Goal: Task Accomplishment & Management: Complete application form

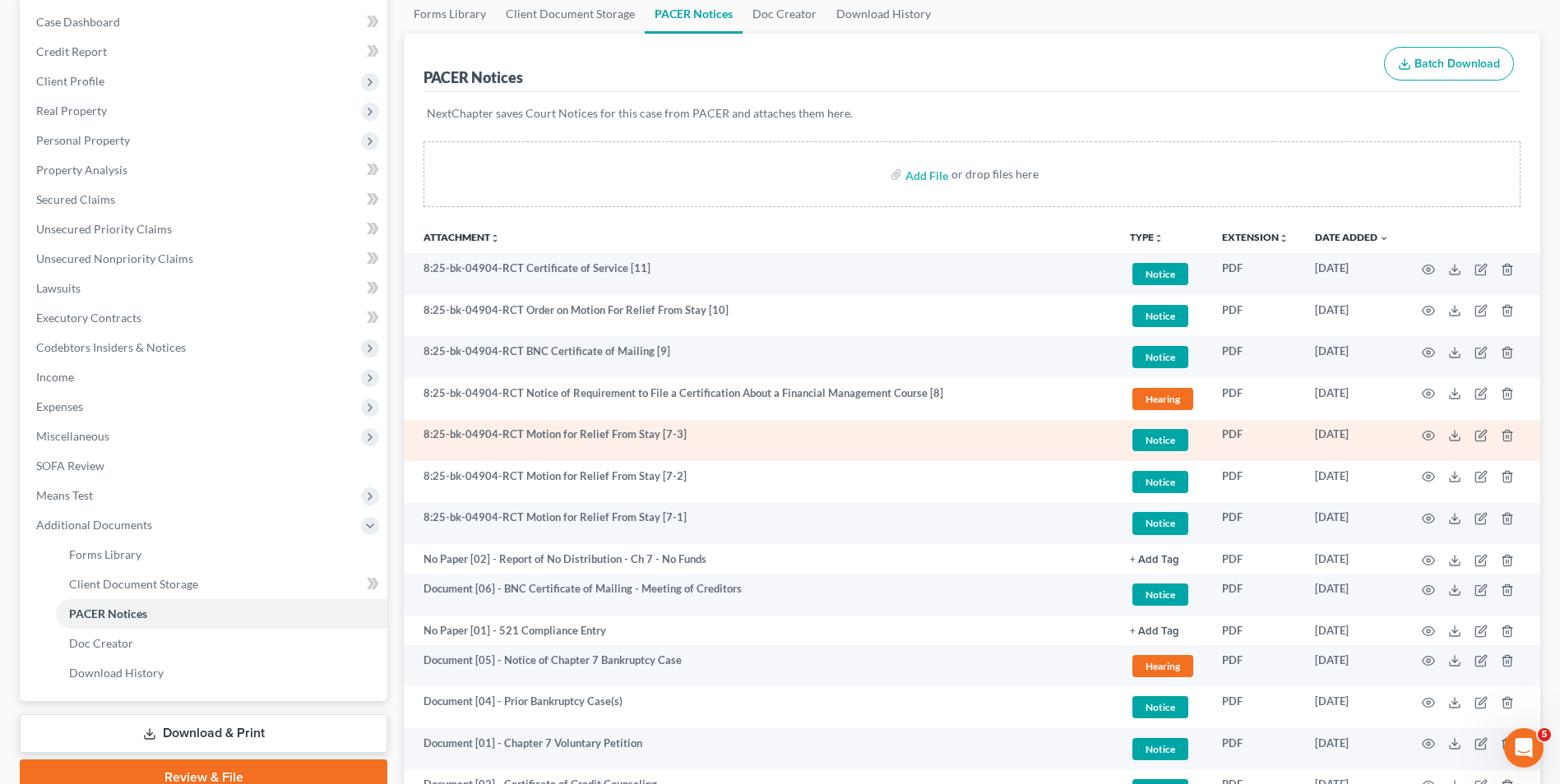
scroll to position [164, 0]
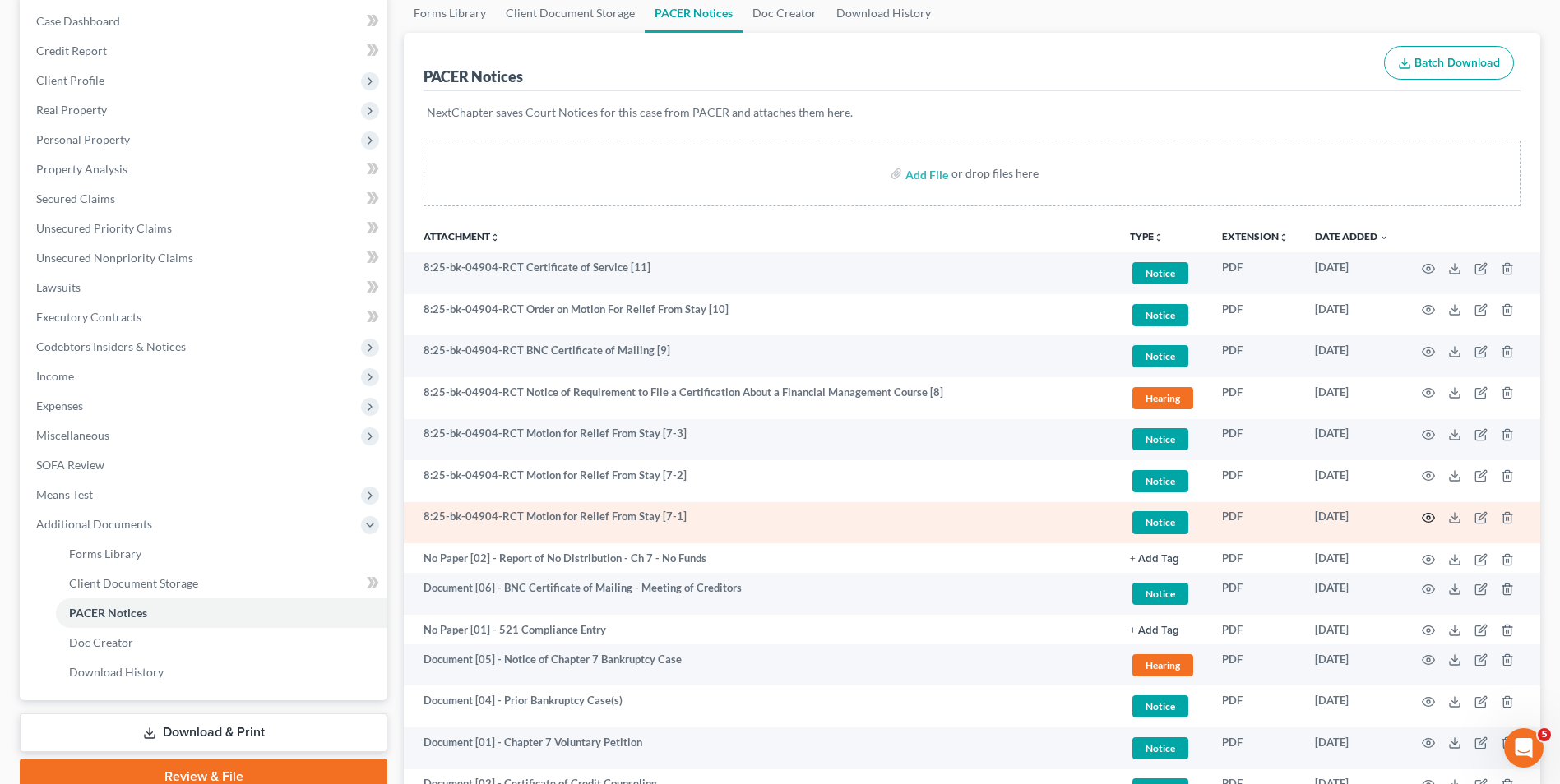
click at [1423, 522] on icon "button" at bounding box center [1428, 517] width 13 height 13
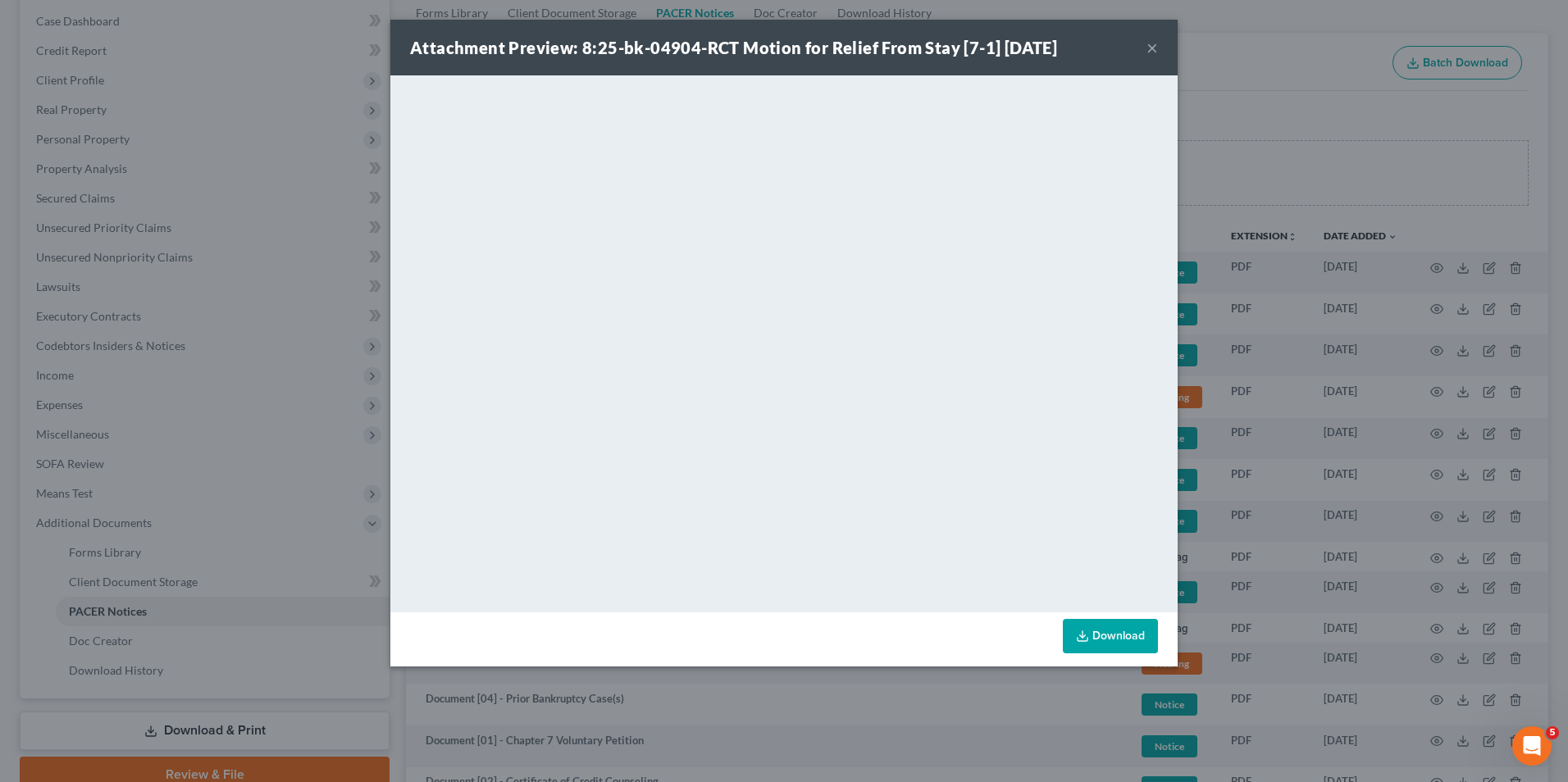
click at [1153, 47] on button "×" at bounding box center [1152, 47] width 11 height 19
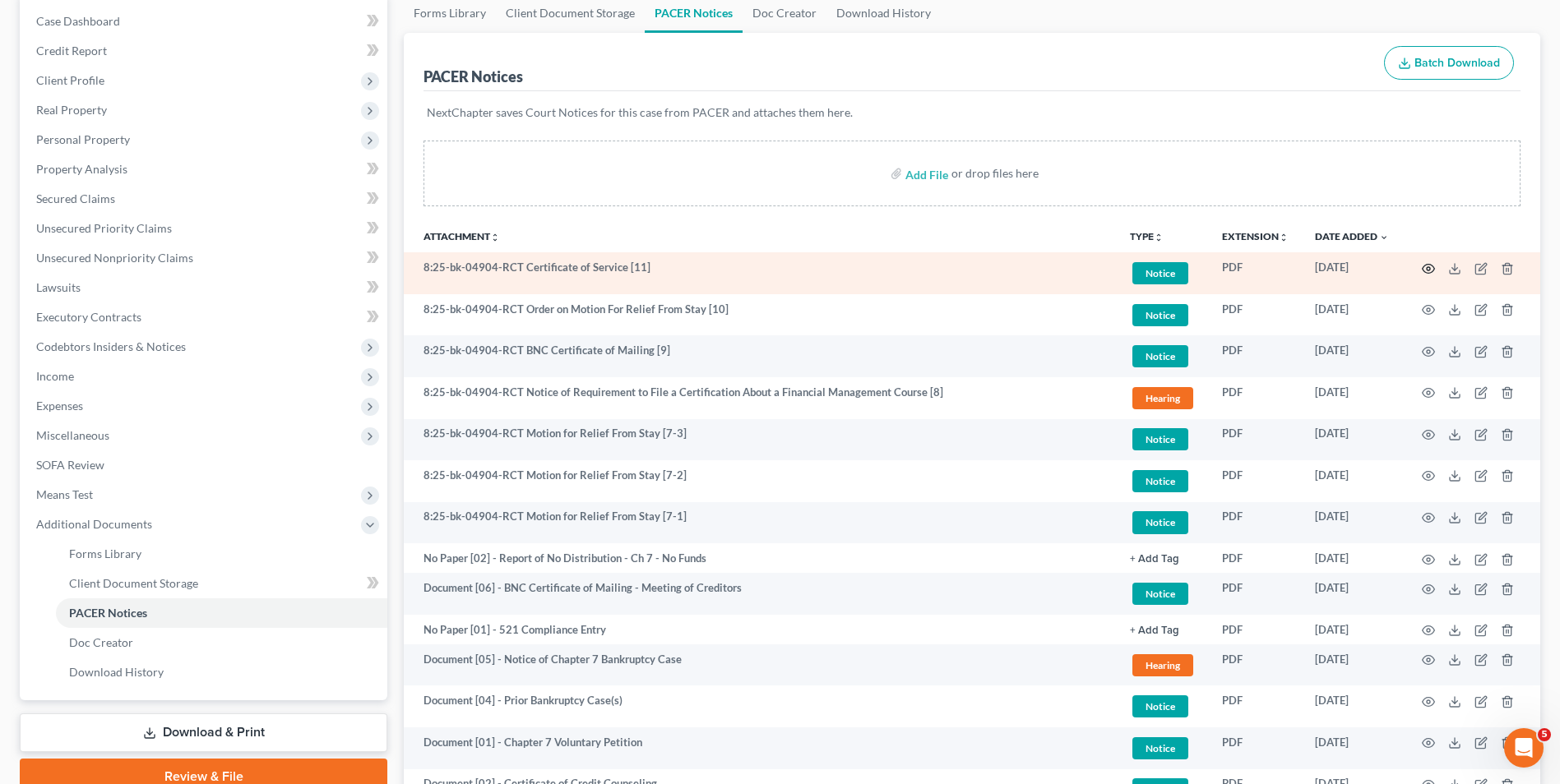
click at [1422, 271] on icon "button" at bounding box center [1428, 268] width 13 height 13
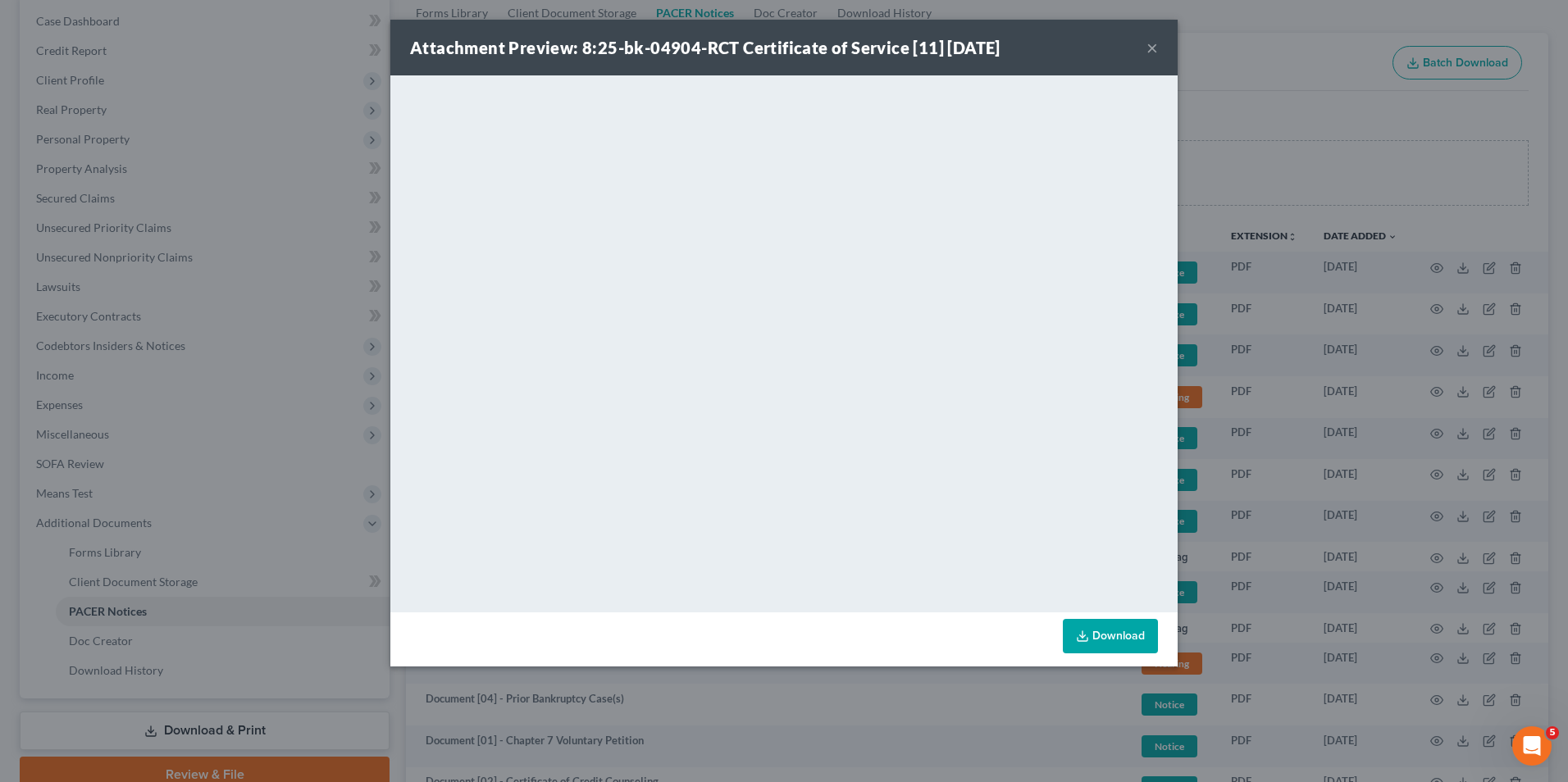
click at [1154, 46] on button "×" at bounding box center [1152, 47] width 11 height 19
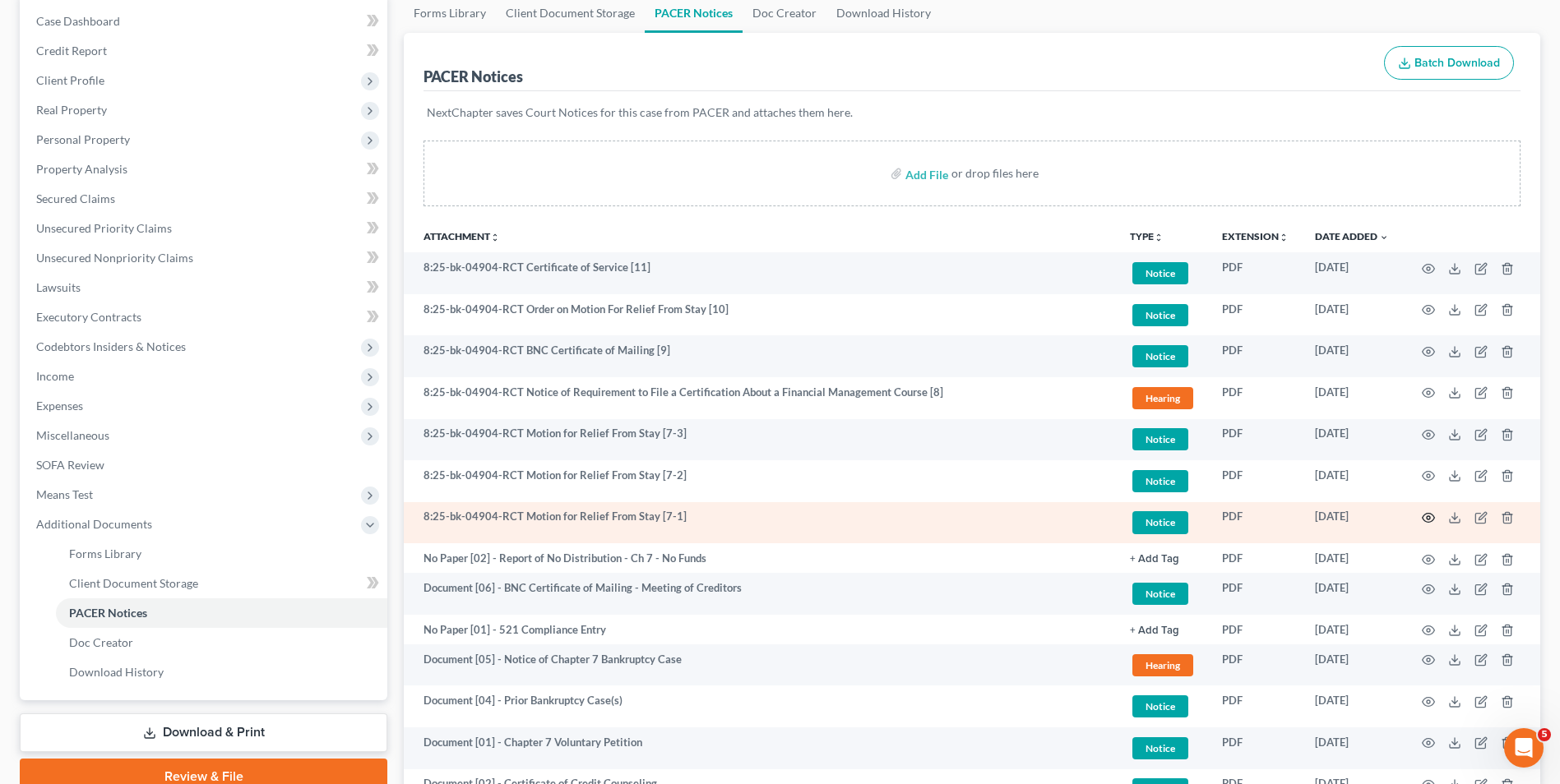
click at [1423, 516] on icon "button" at bounding box center [1428, 518] width 12 height 9
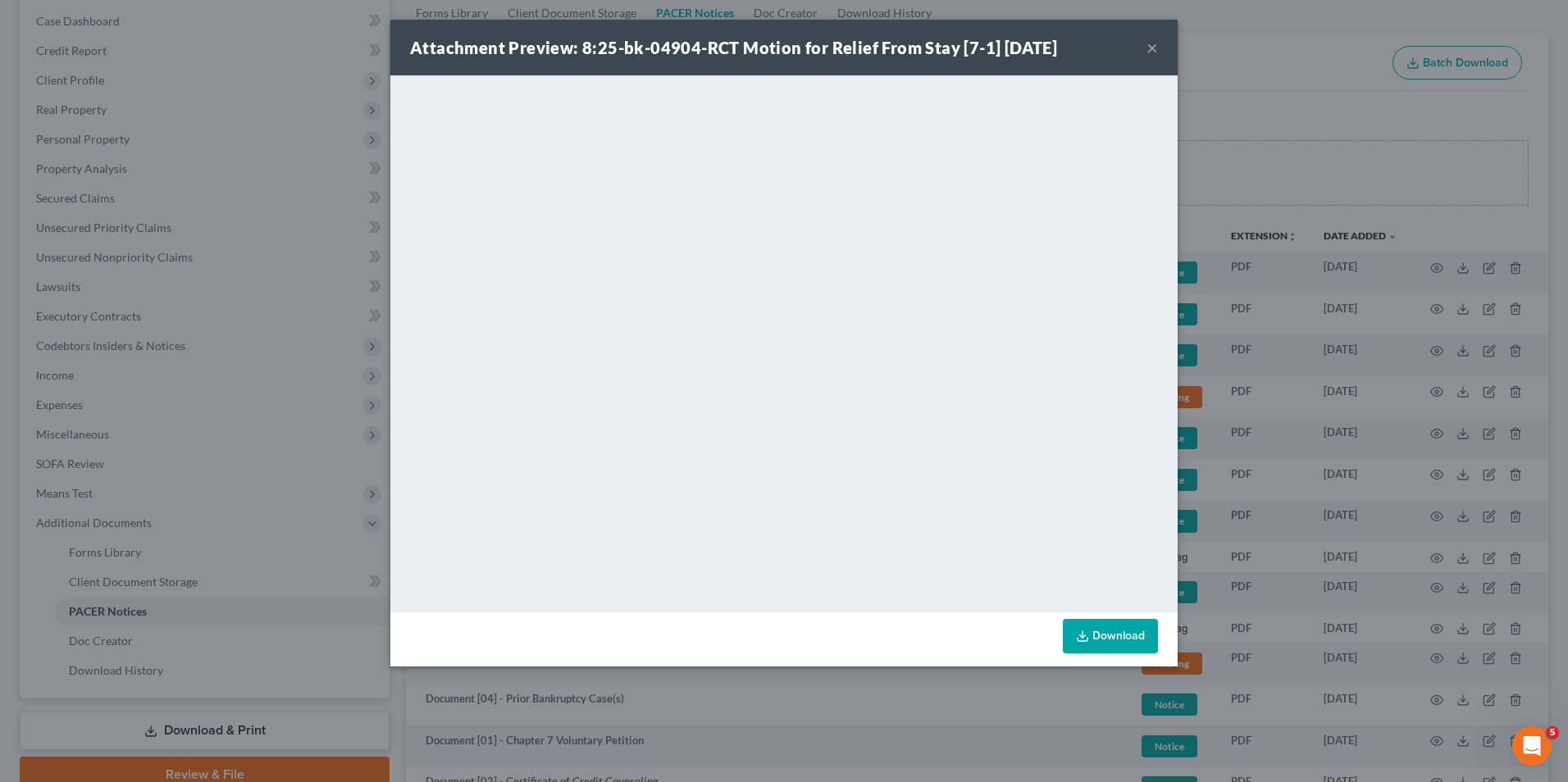
click at [1150, 50] on button "×" at bounding box center [1152, 47] width 11 height 19
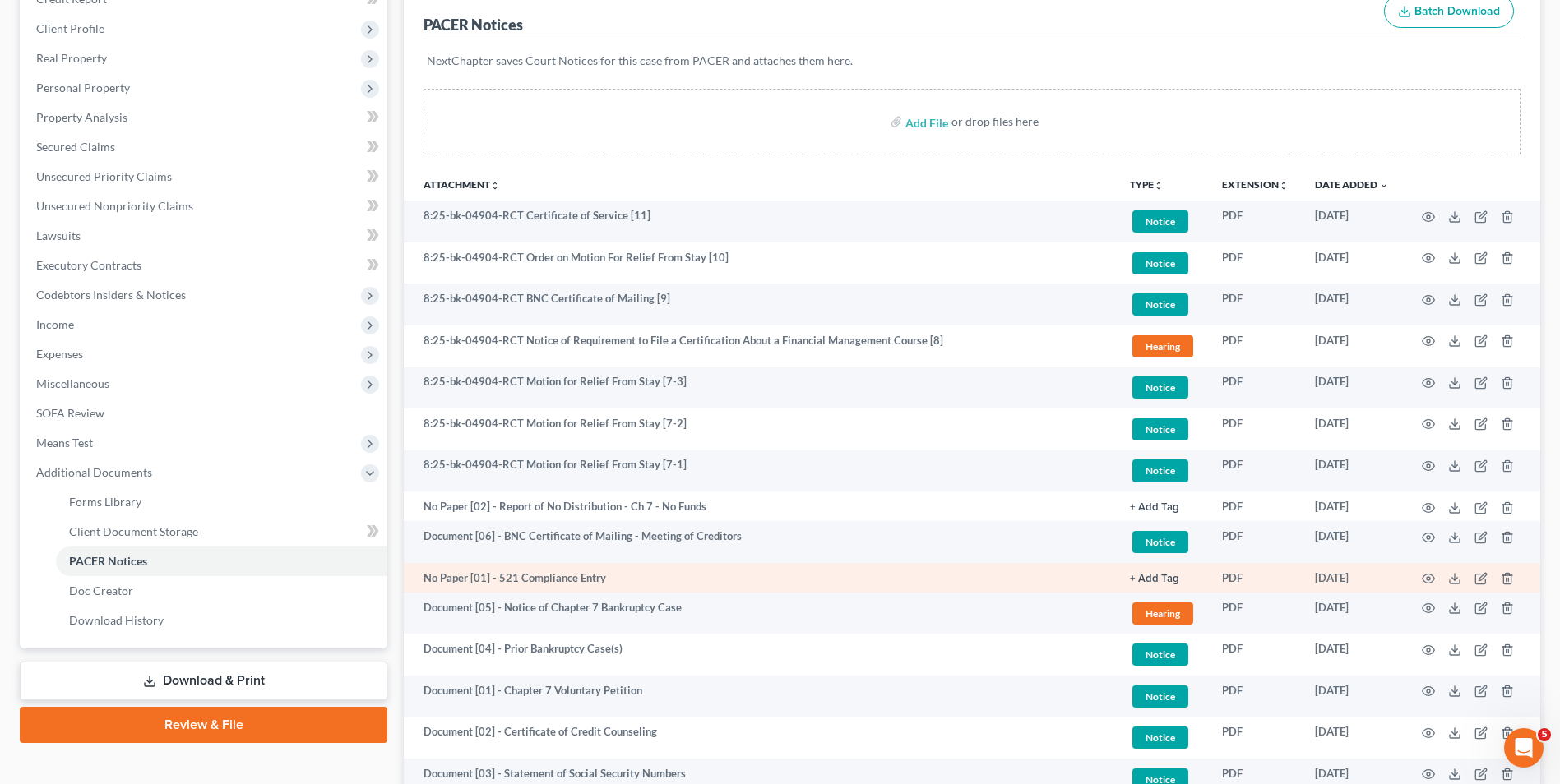
scroll to position [0, 0]
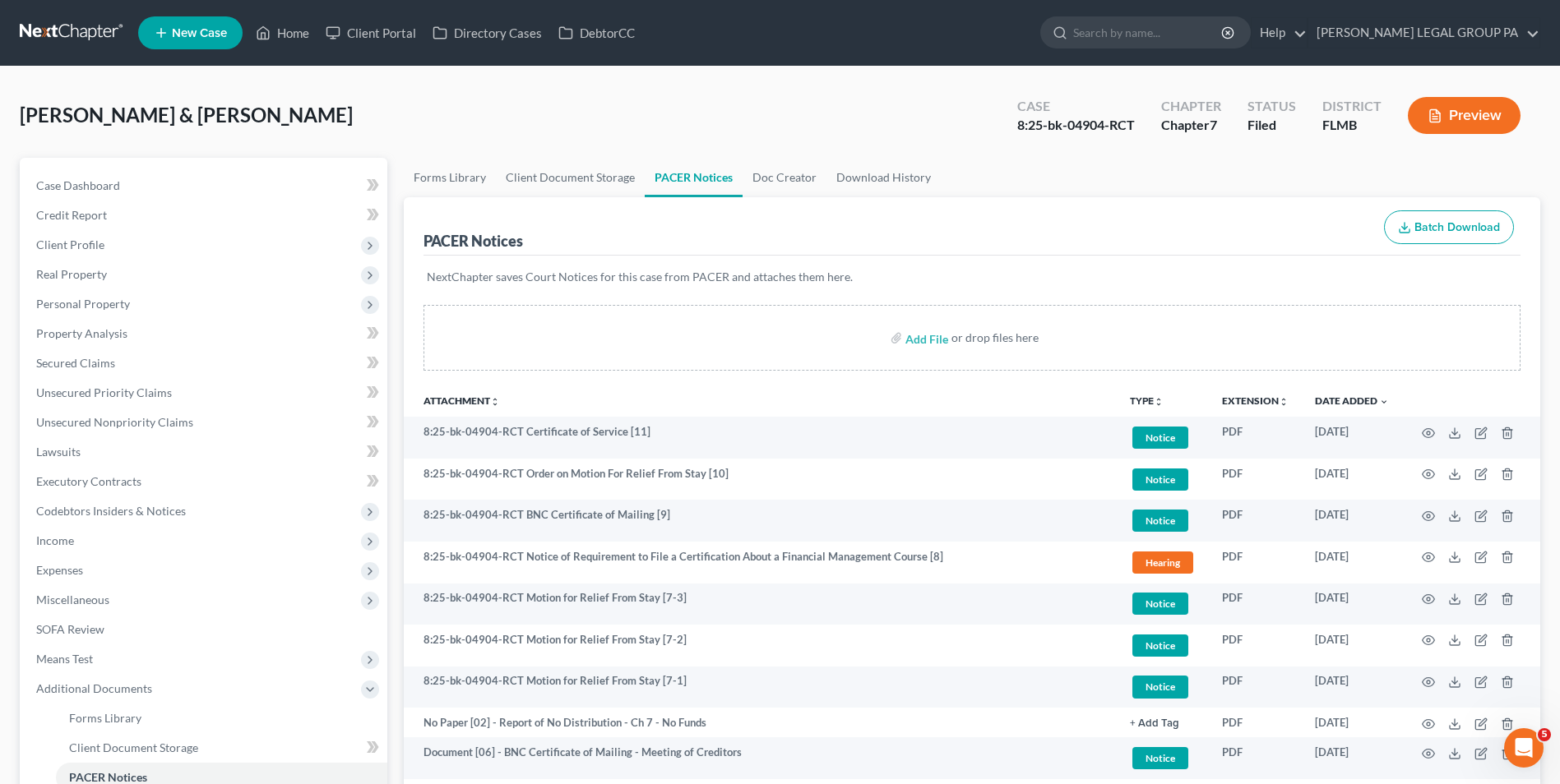
click at [86, 21] on link at bounding box center [72, 33] width 105 height 30
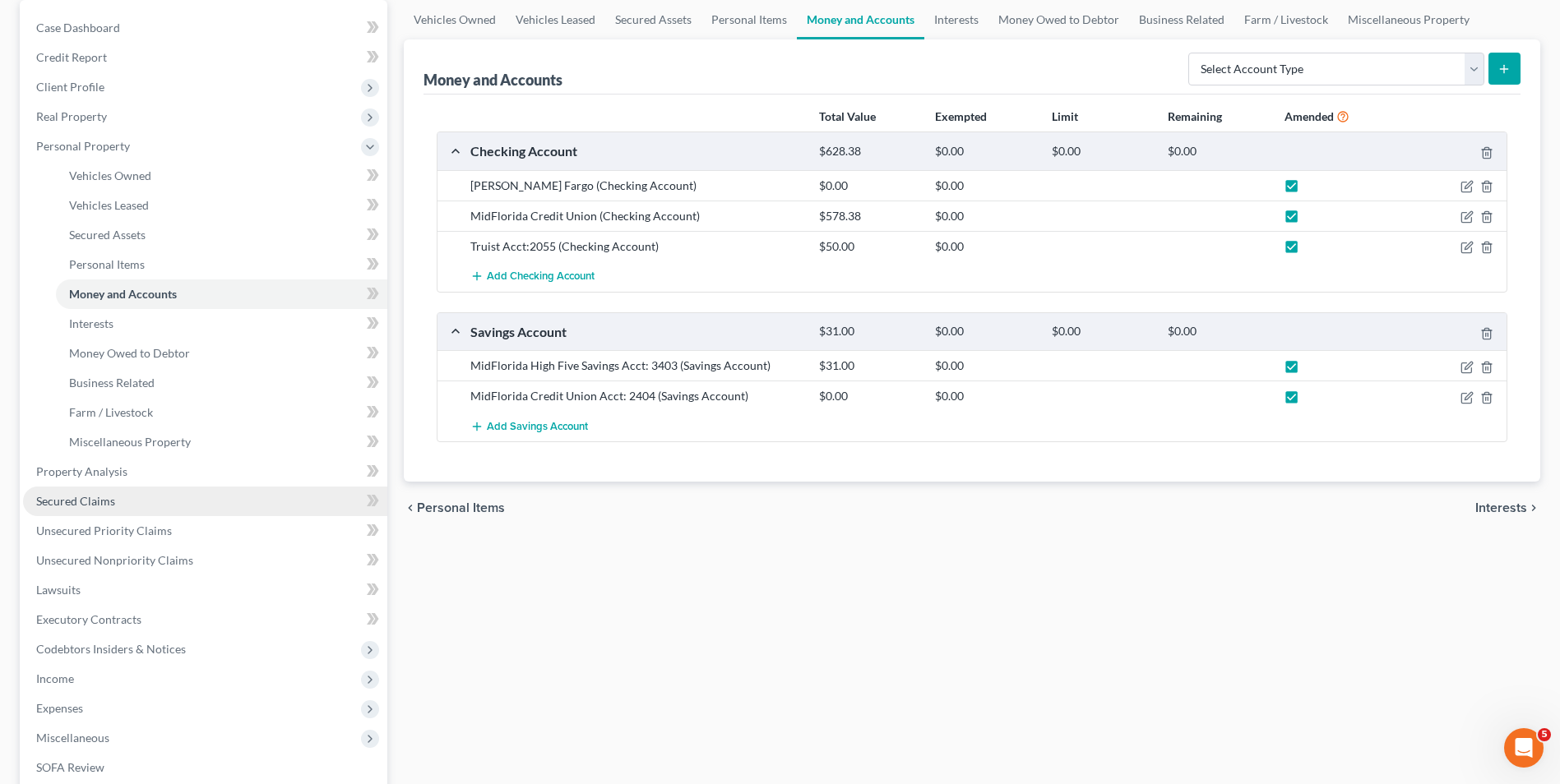
scroll to position [164, 0]
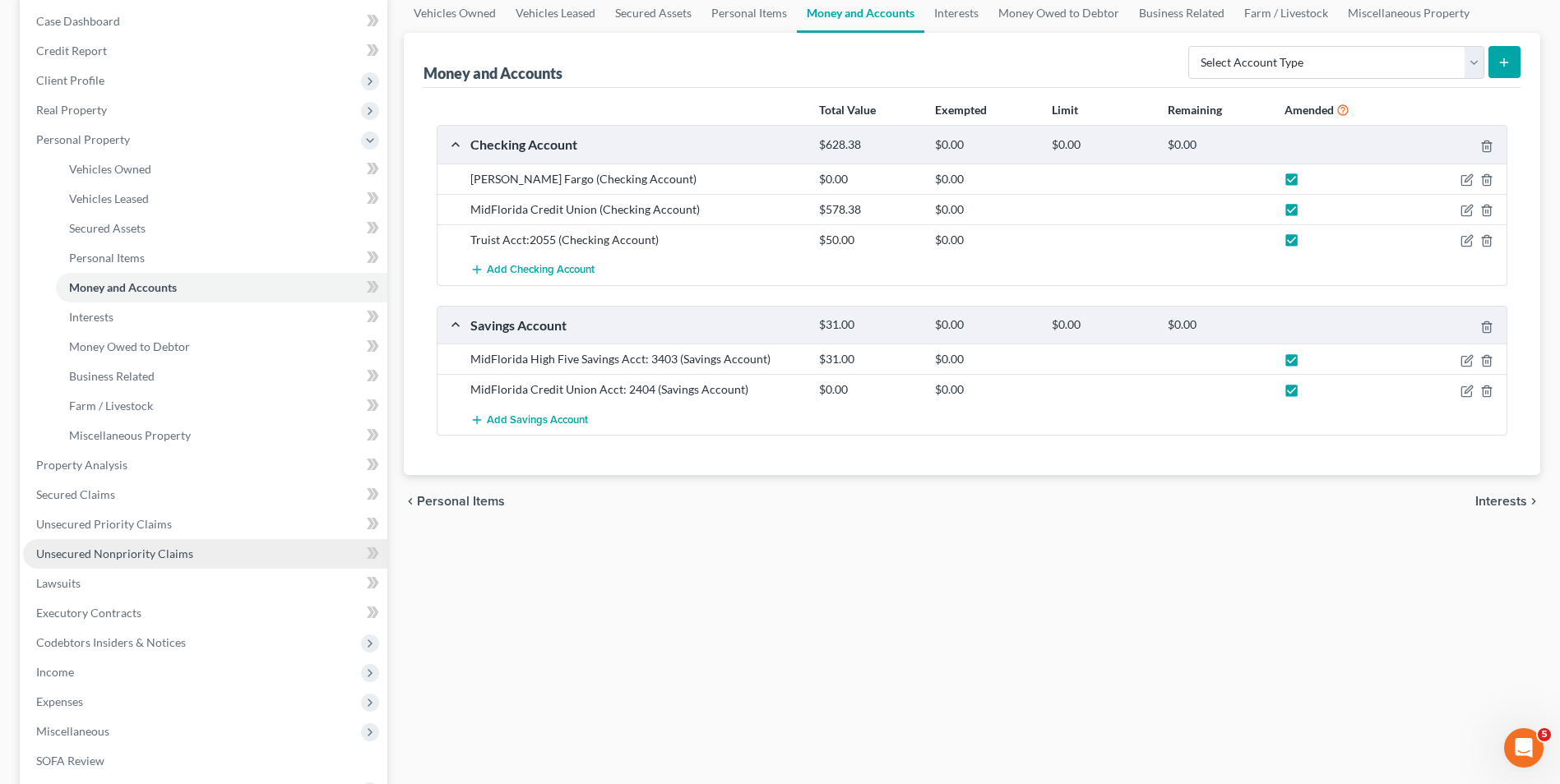
click at [153, 560] on span "Unsecured Nonpriority Claims" at bounding box center [114, 553] width 157 height 14
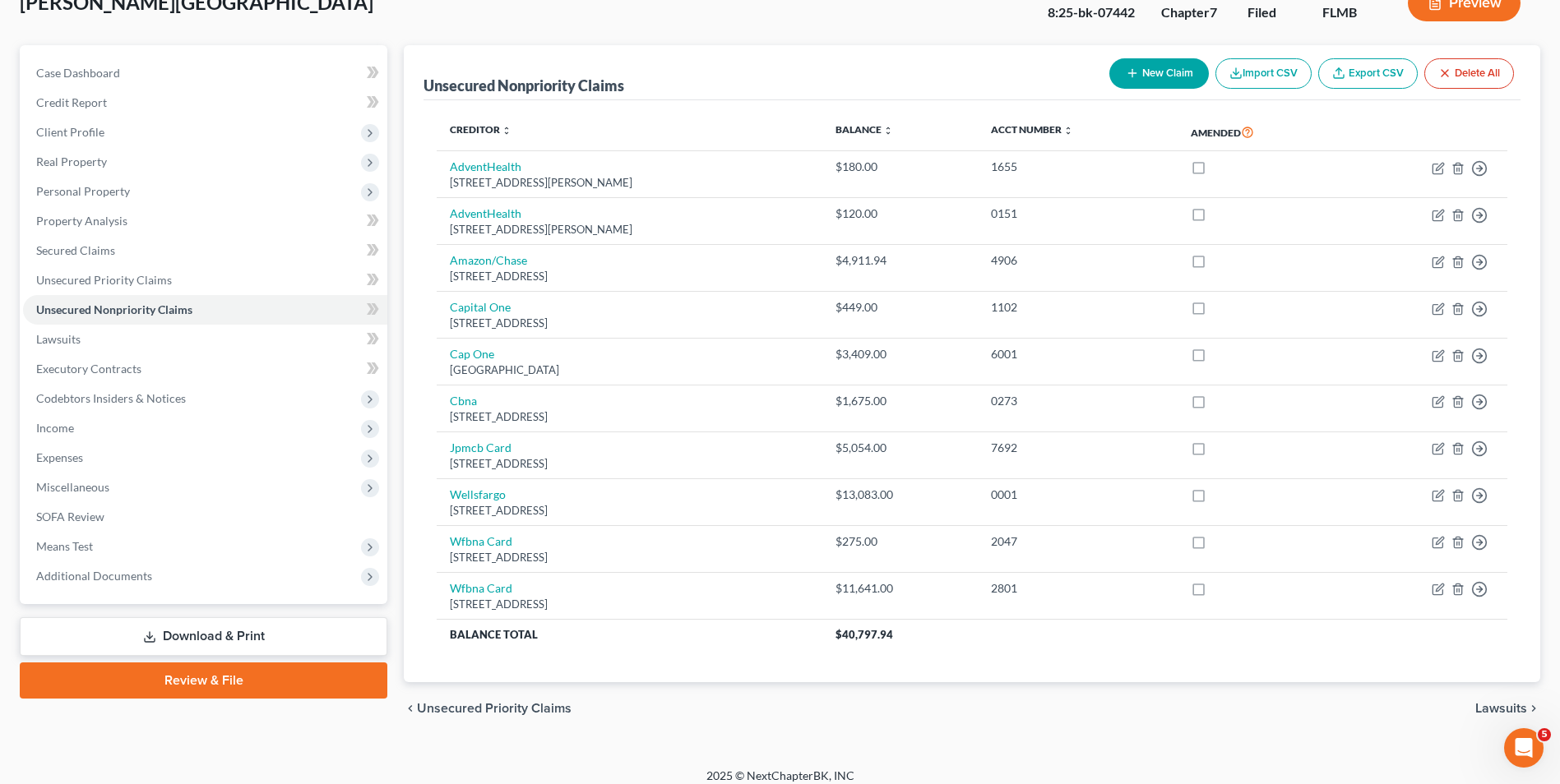
scroll to position [125, 0]
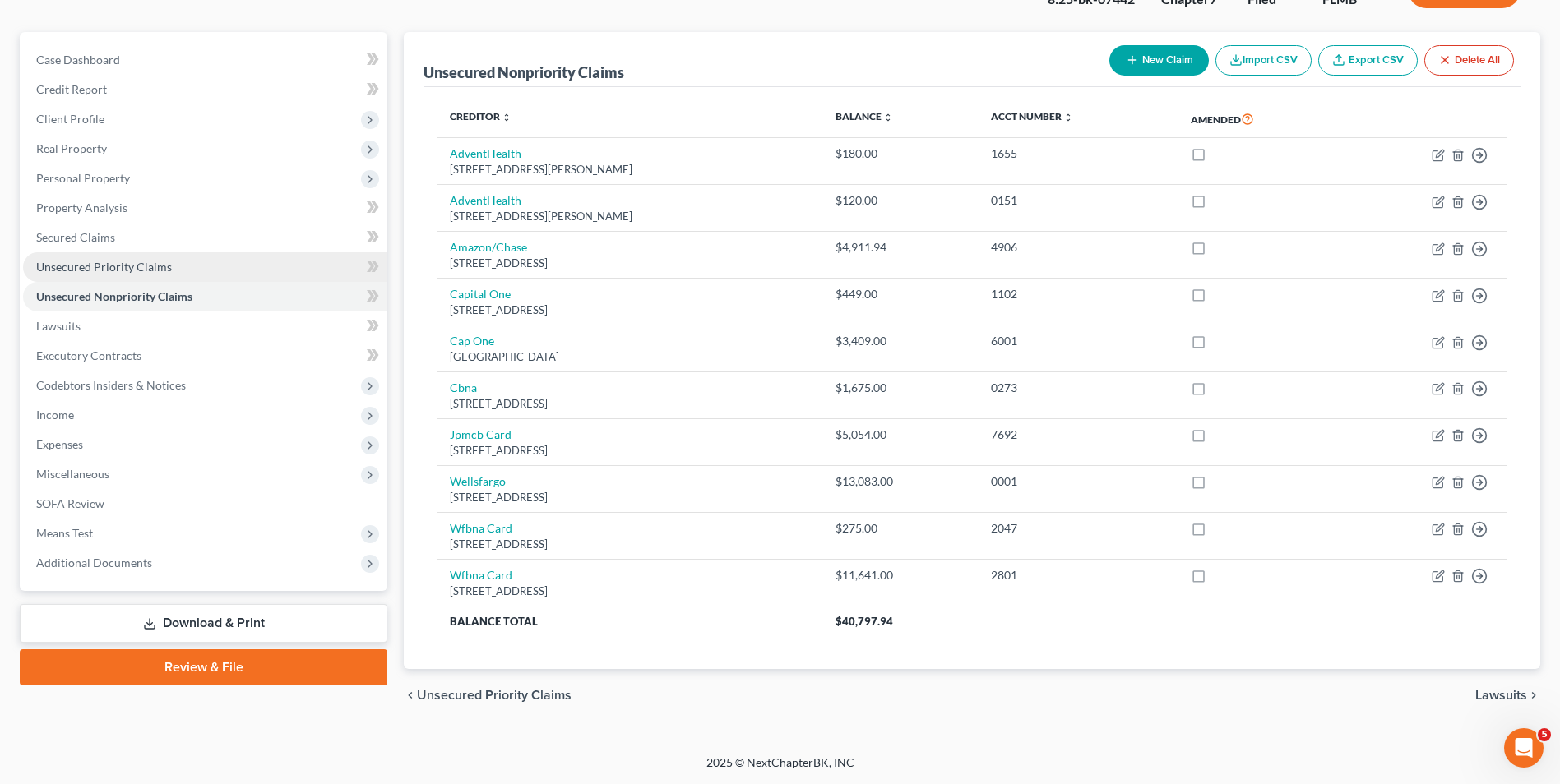
click at [83, 261] on span "Unsecured Priority Claims" at bounding box center [104, 267] width 136 height 14
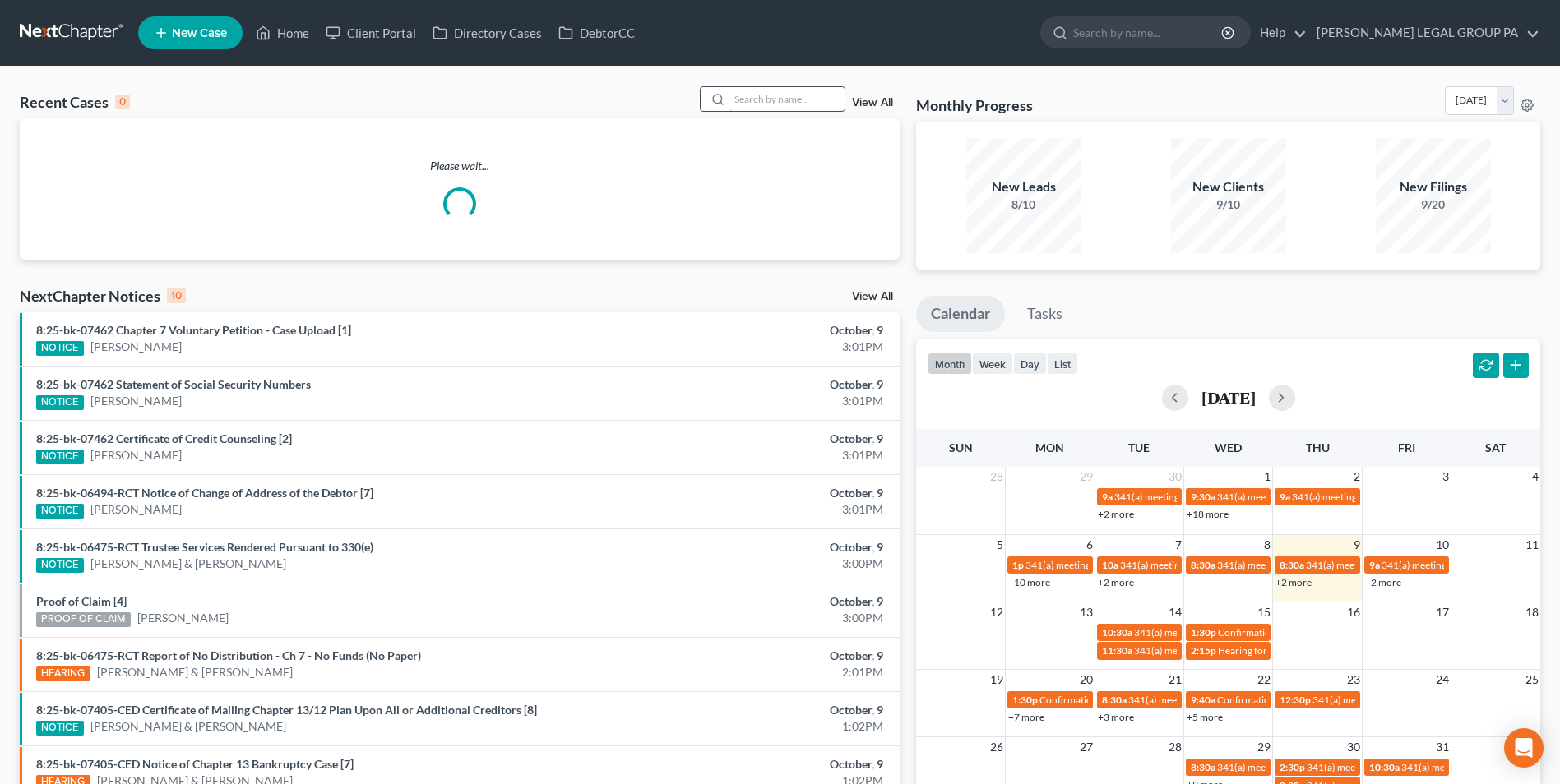
click at [820, 95] on input "search" at bounding box center [787, 99] width 115 height 24
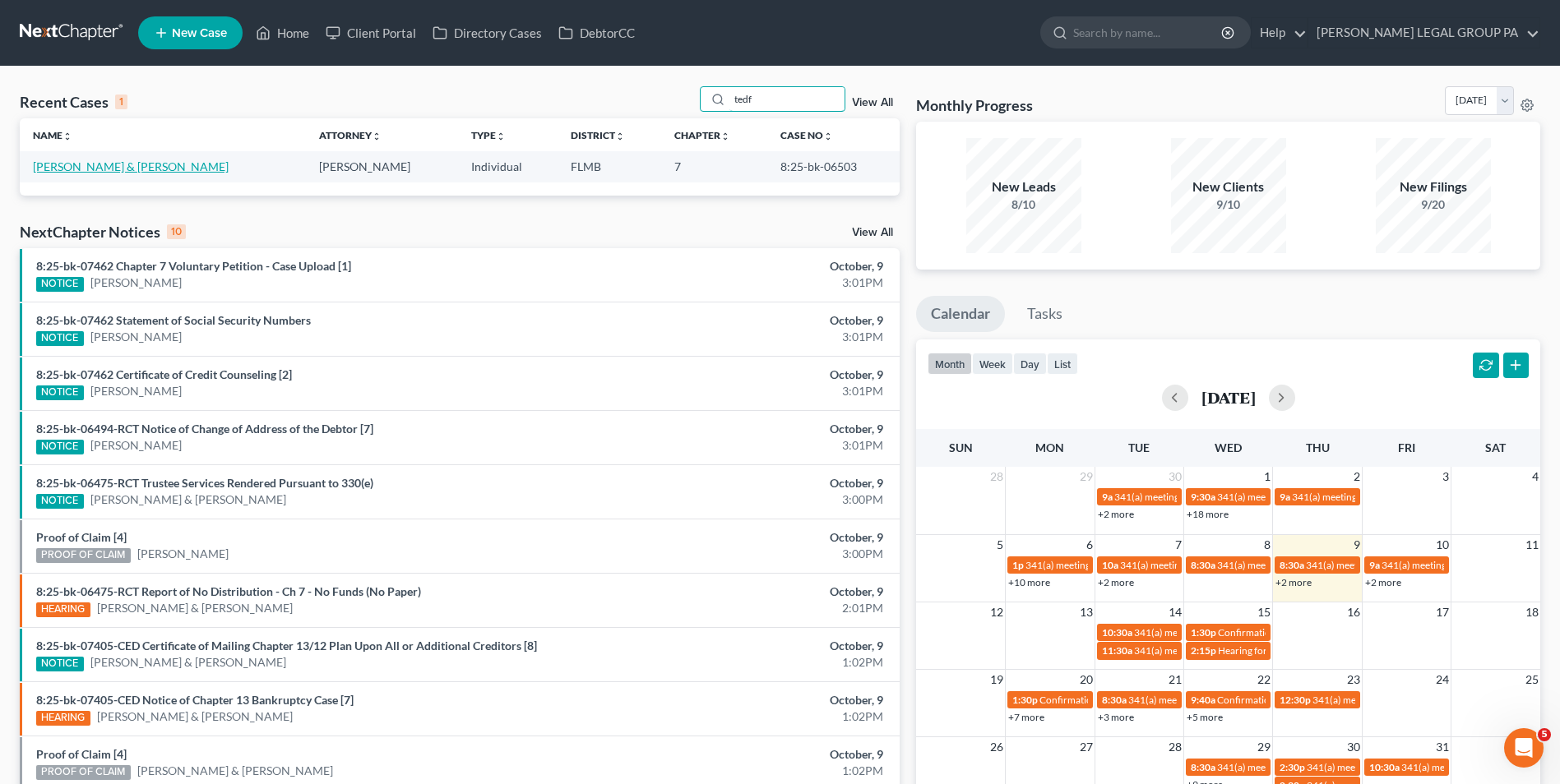
type input "tedf"
click at [119, 174] on link "Tedford, Jeremy & Ashley" at bounding box center [130, 166] width 196 height 14
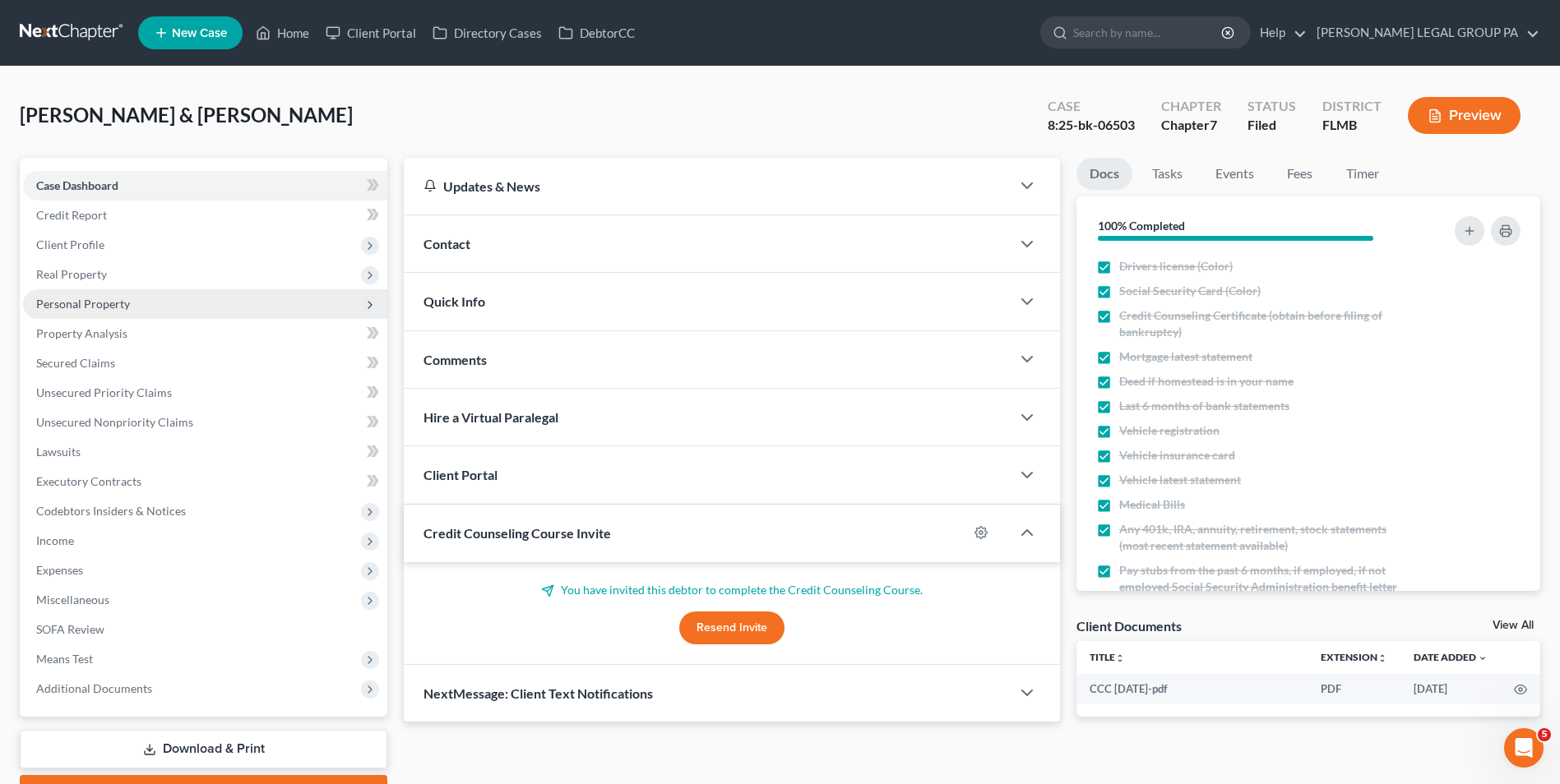
click at [111, 301] on span "Personal Property" at bounding box center [83, 303] width 94 height 14
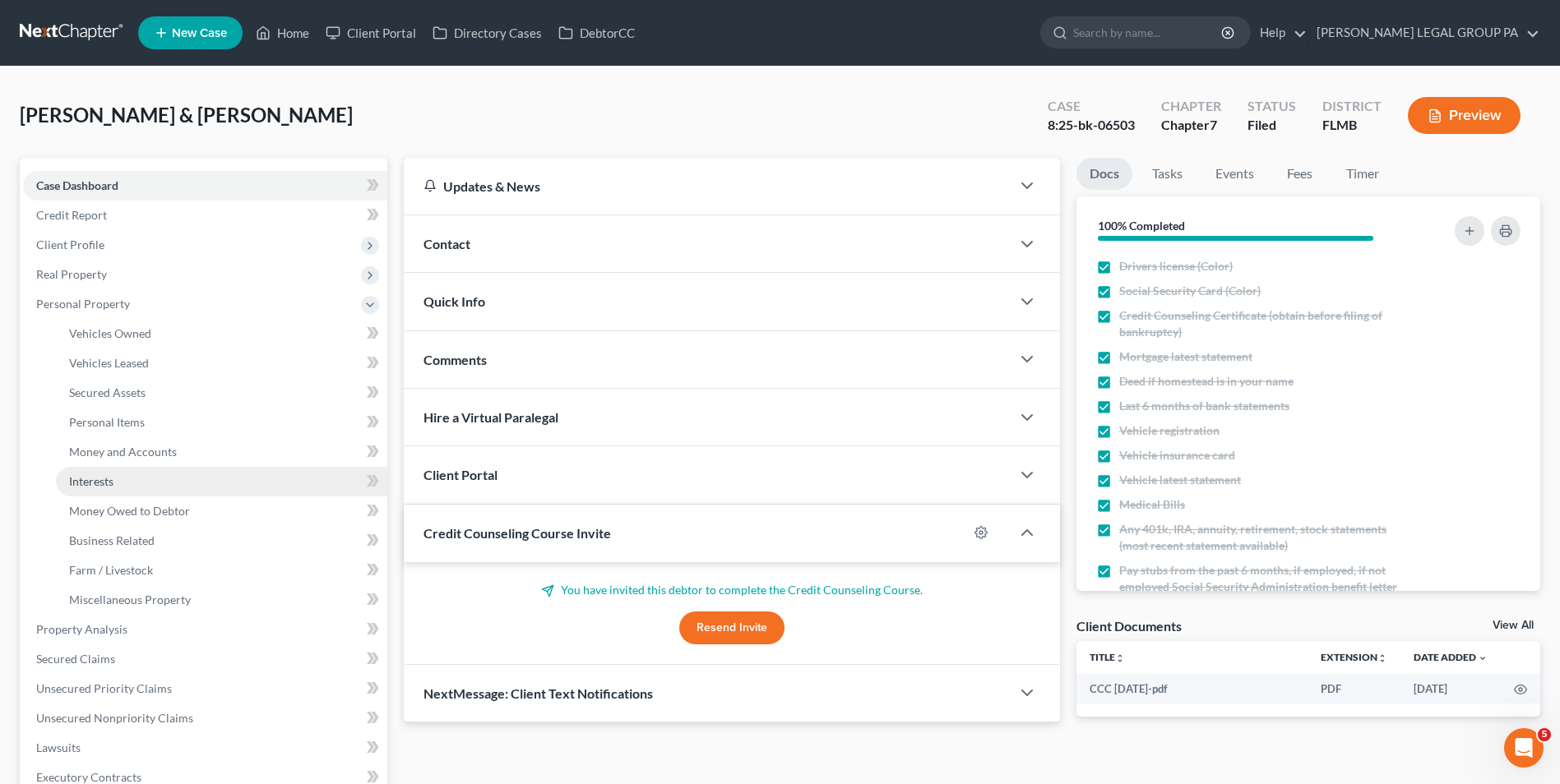
click at [123, 490] on link "Interests" at bounding box center [221, 482] width 332 height 30
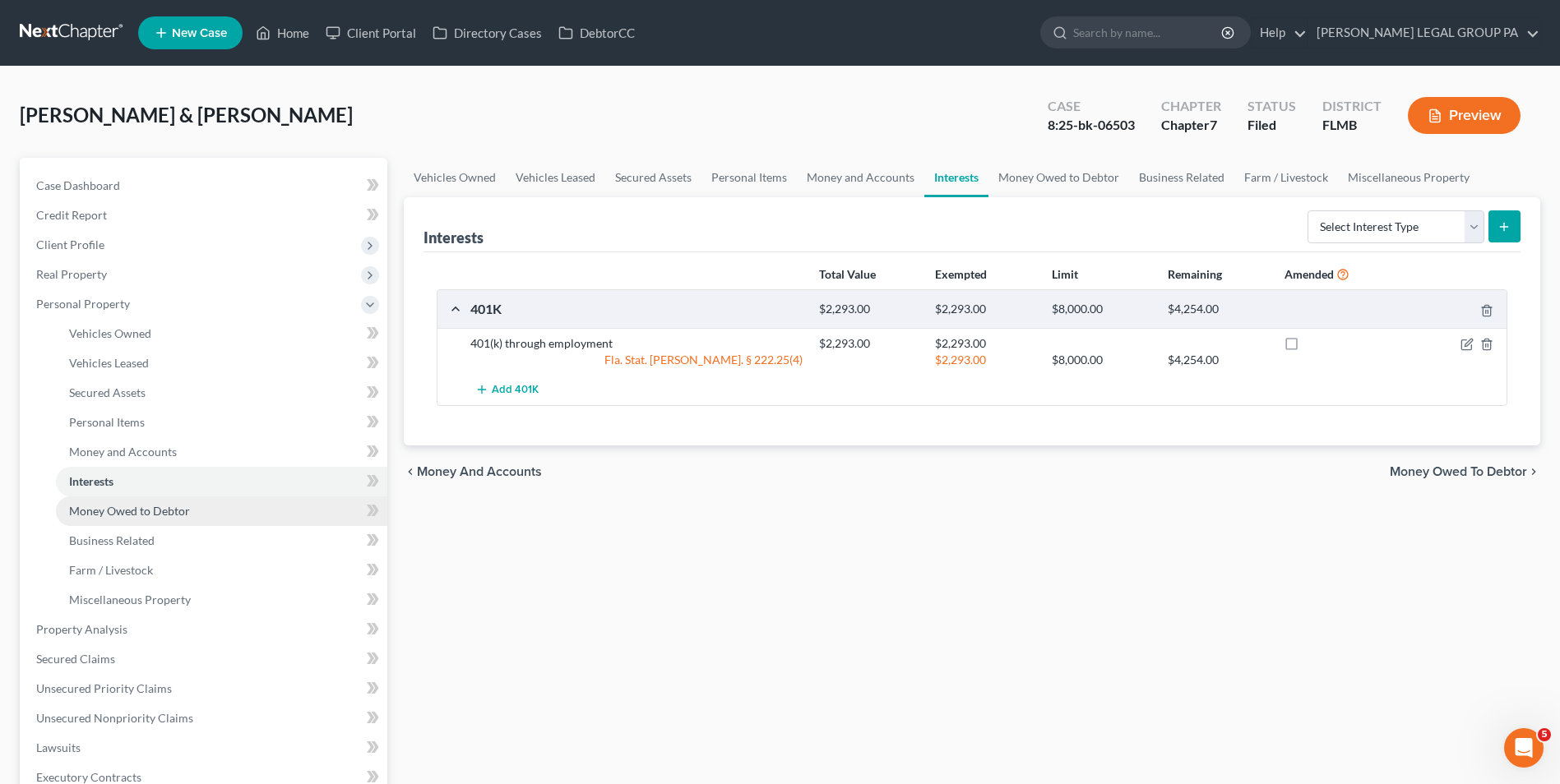
click at [230, 517] on link "Money Owed to Debtor" at bounding box center [221, 511] width 332 height 30
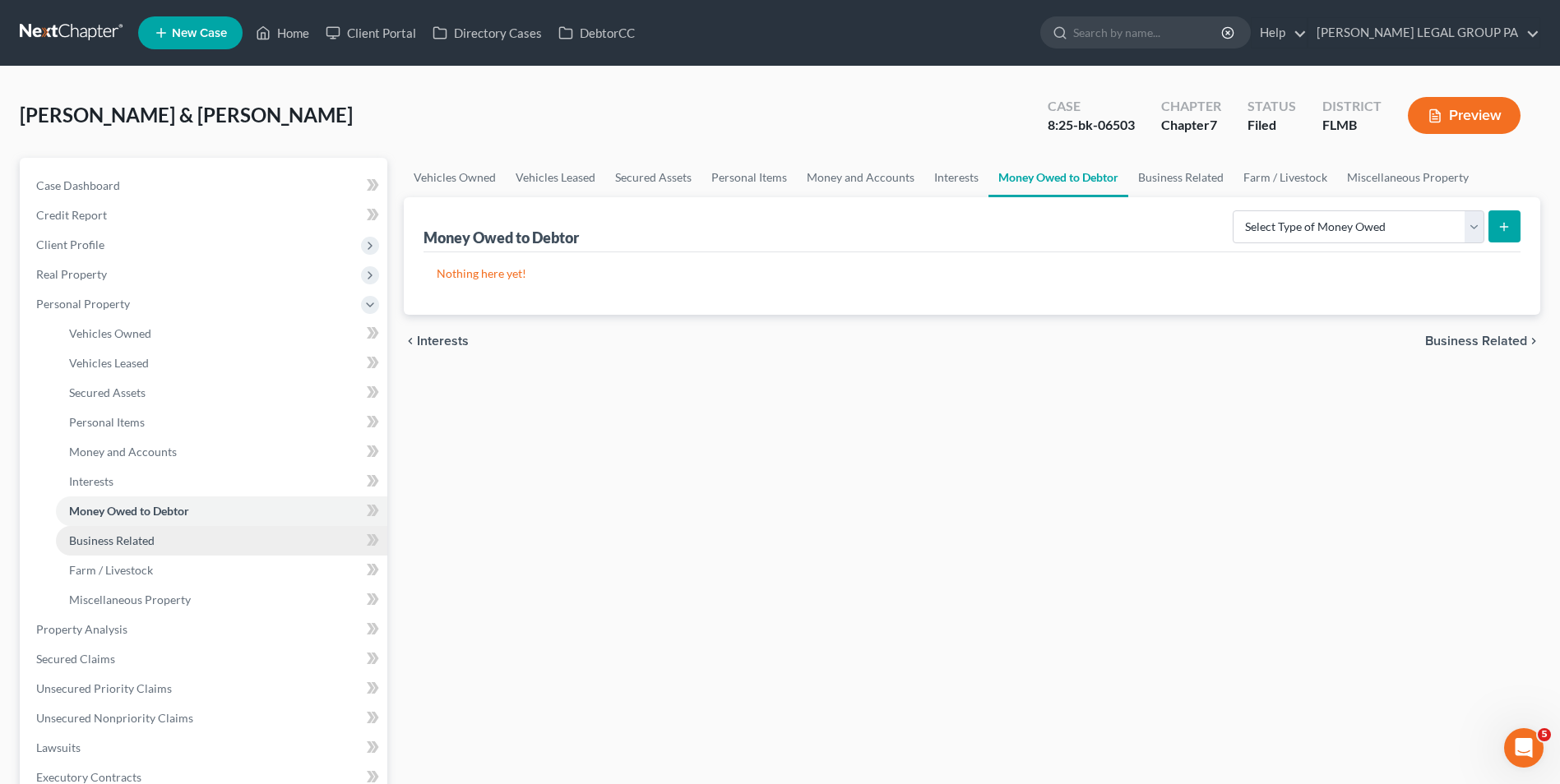
click at [225, 546] on link "Business Related" at bounding box center [221, 541] width 332 height 30
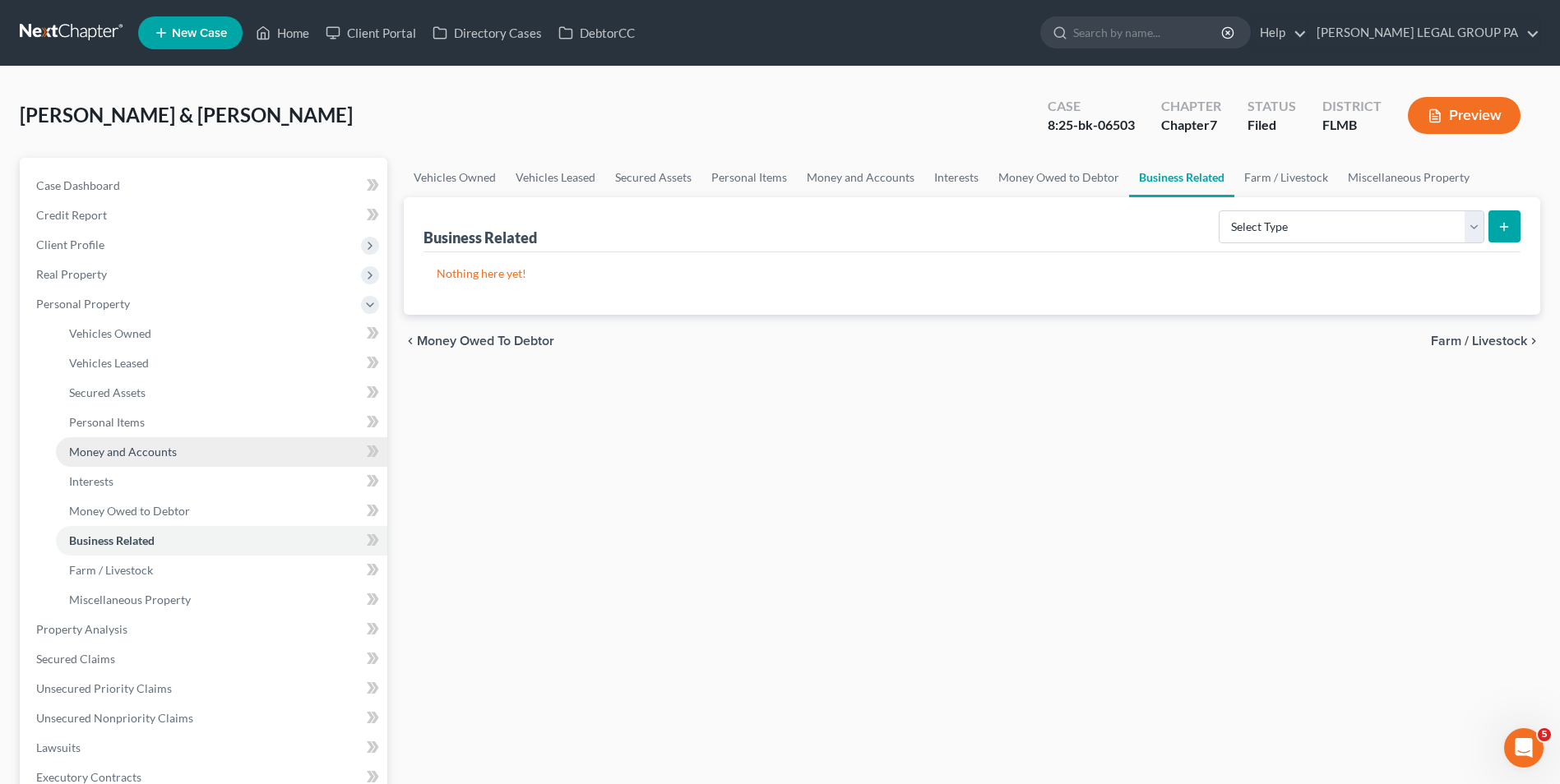
click at [196, 464] on link "Money and Accounts" at bounding box center [221, 452] width 332 height 30
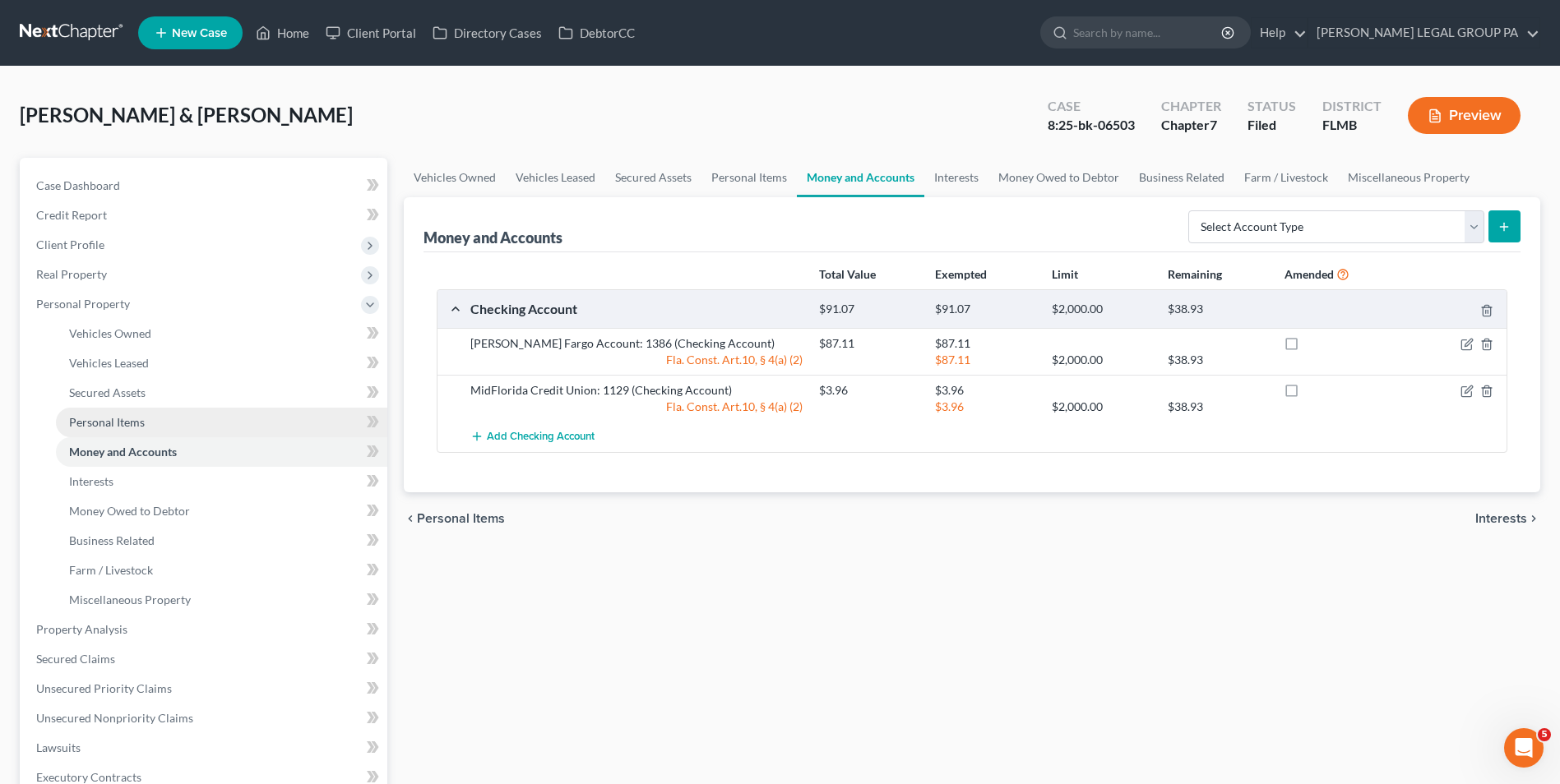
click at [178, 418] on link "Personal Items" at bounding box center [221, 423] width 332 height 30
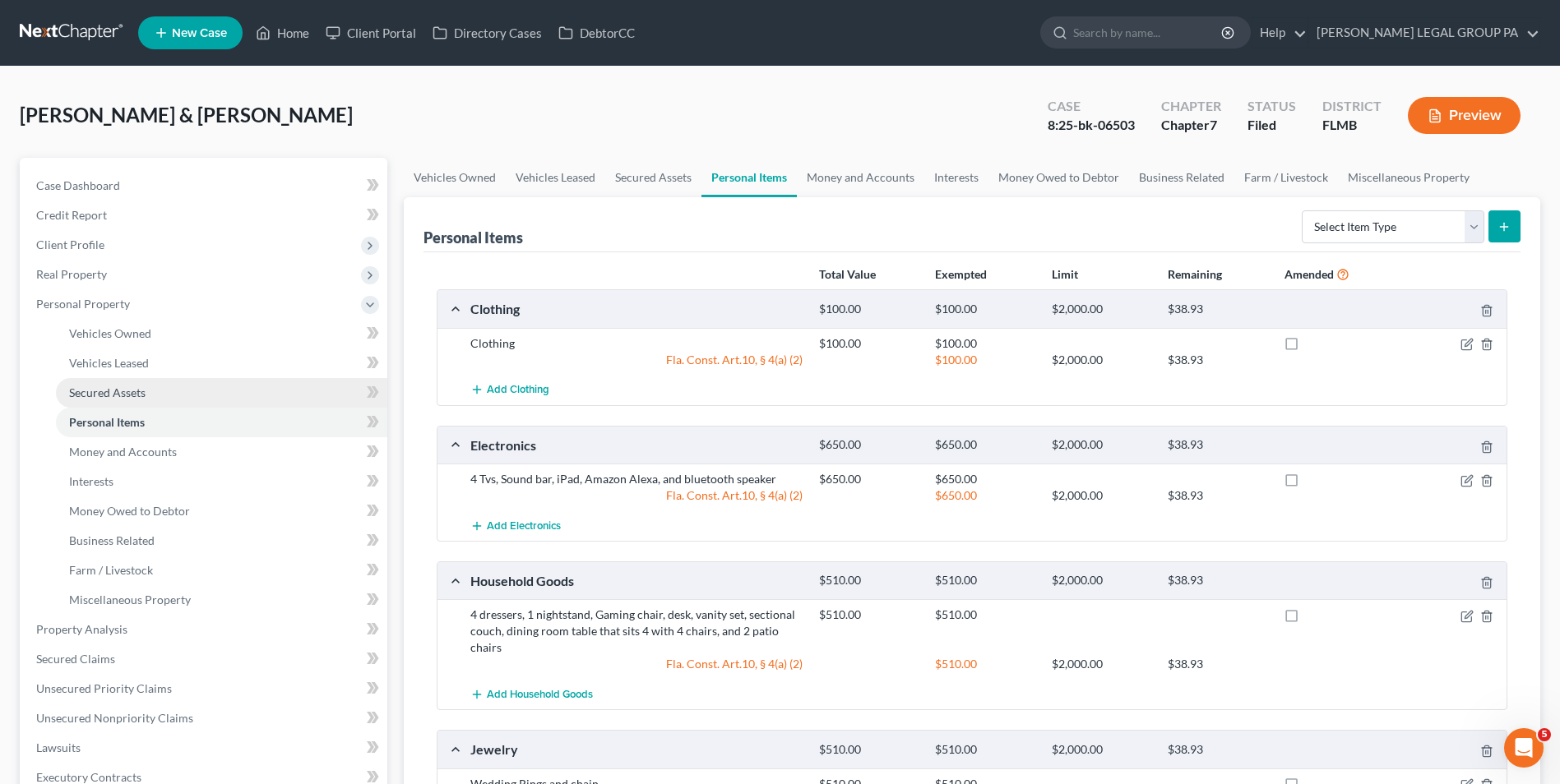
click at [168, 389] on link "Secured Assets" at bounding box center [221, 393] width 332 height 30
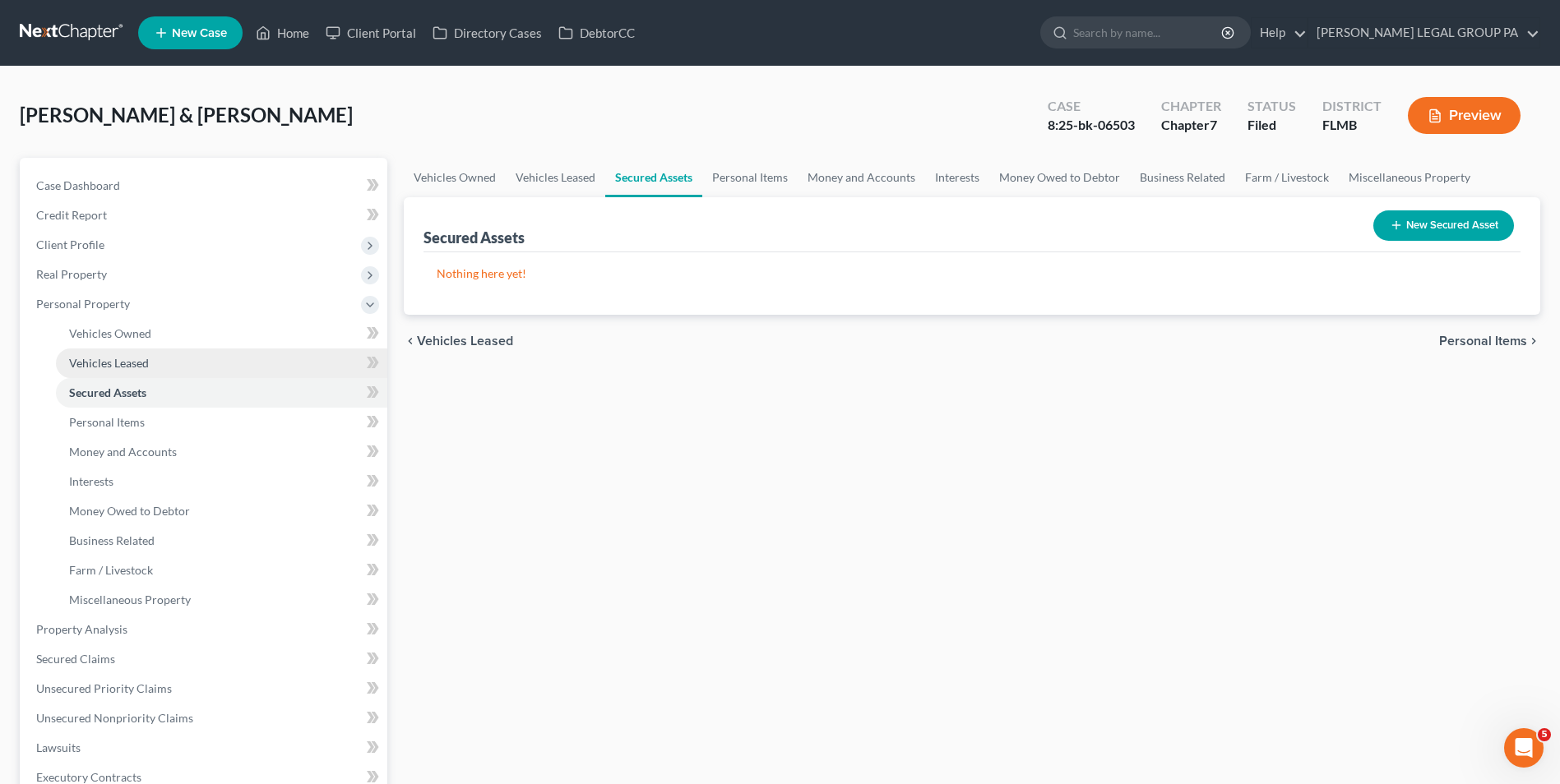
click at [163, 356] on link "Vehicles Leased" at bounding box center [221, 363] width 332 height 30
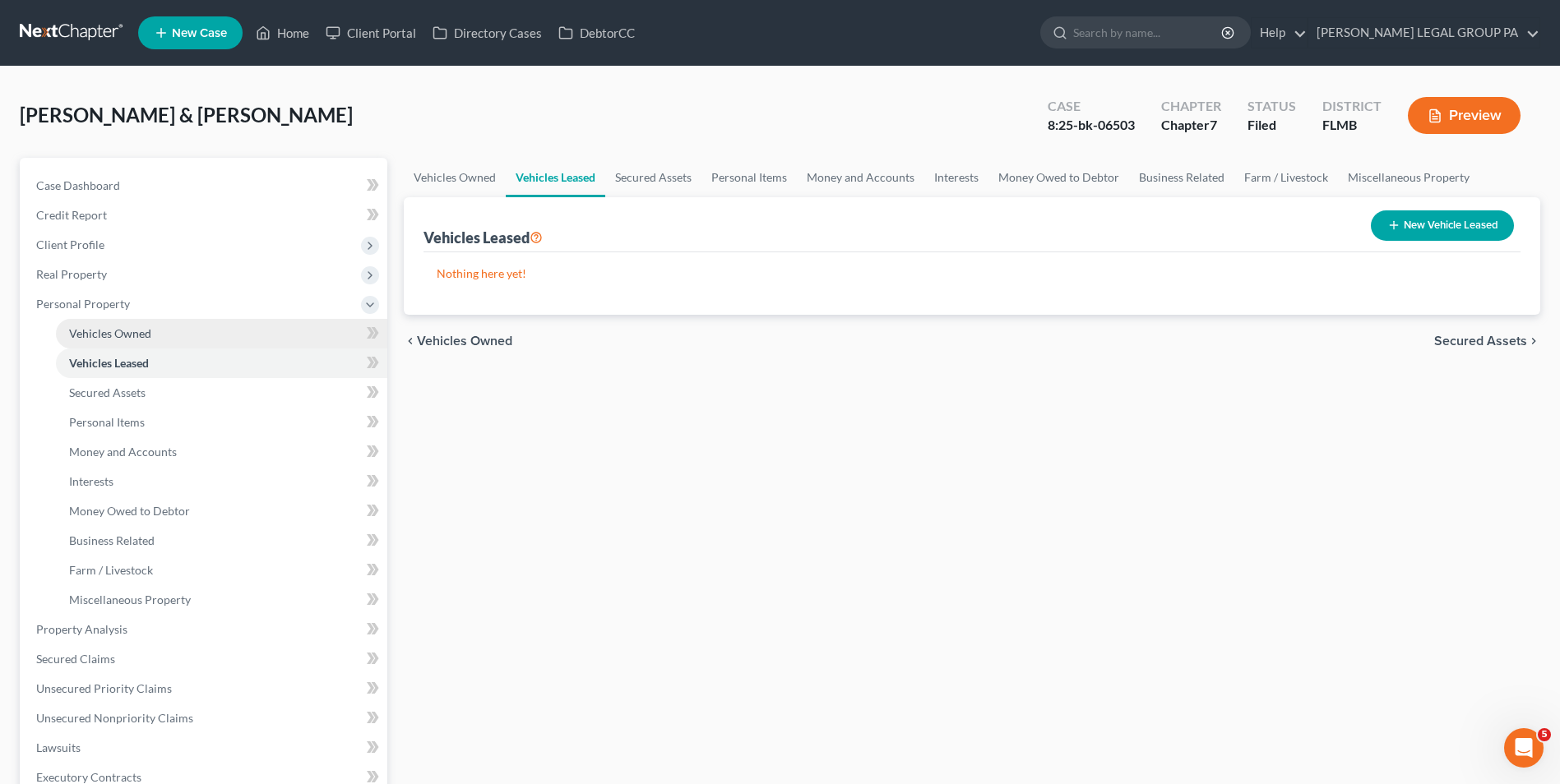
click at [164, 320] on link "Vehicles Owned" at bounding box center [221, 333] width 332 height 30
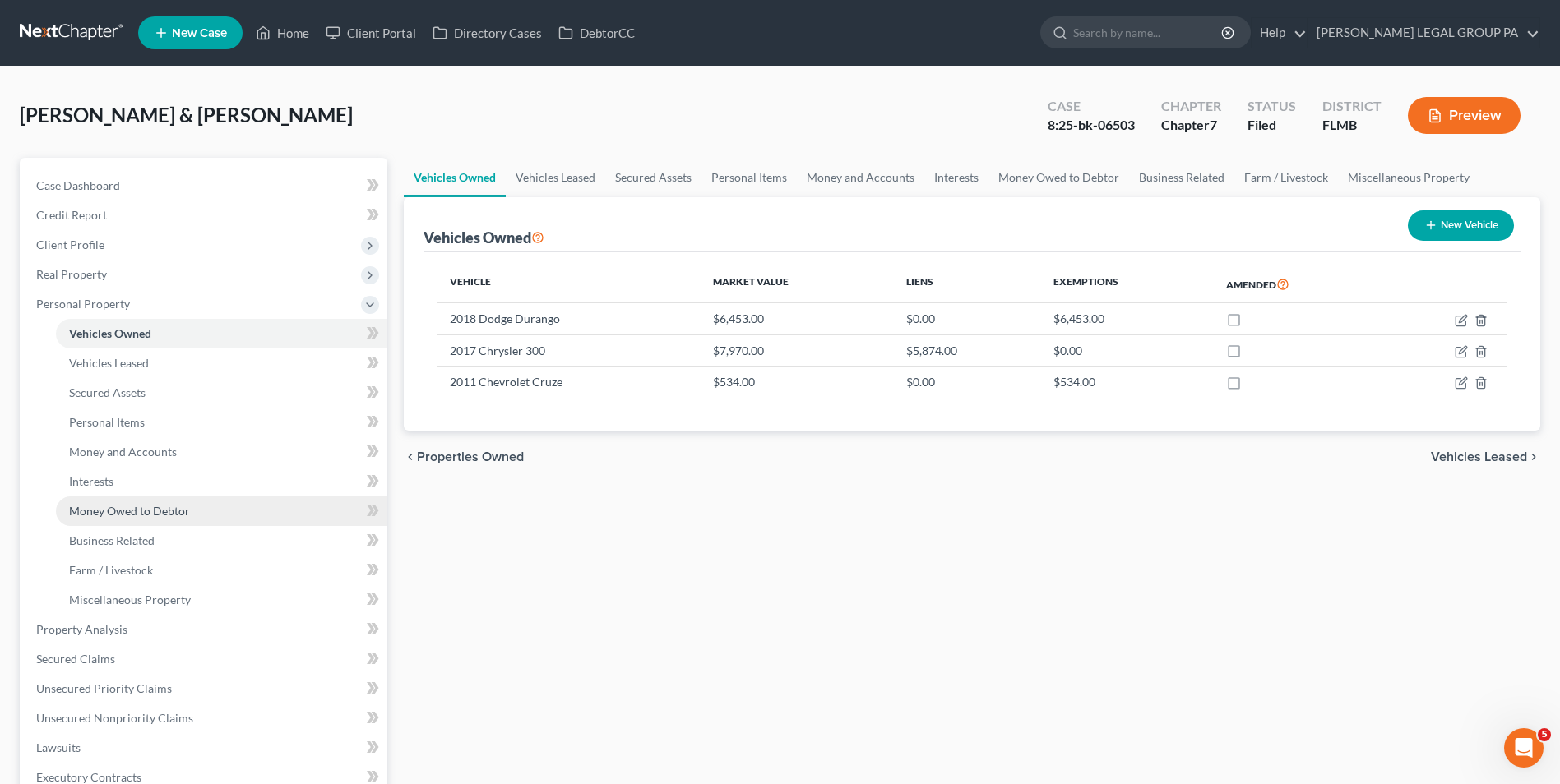
click at [174, 502] on link "Money Owed to Debtor" at bounding box center [221, 511] width 332 height 30
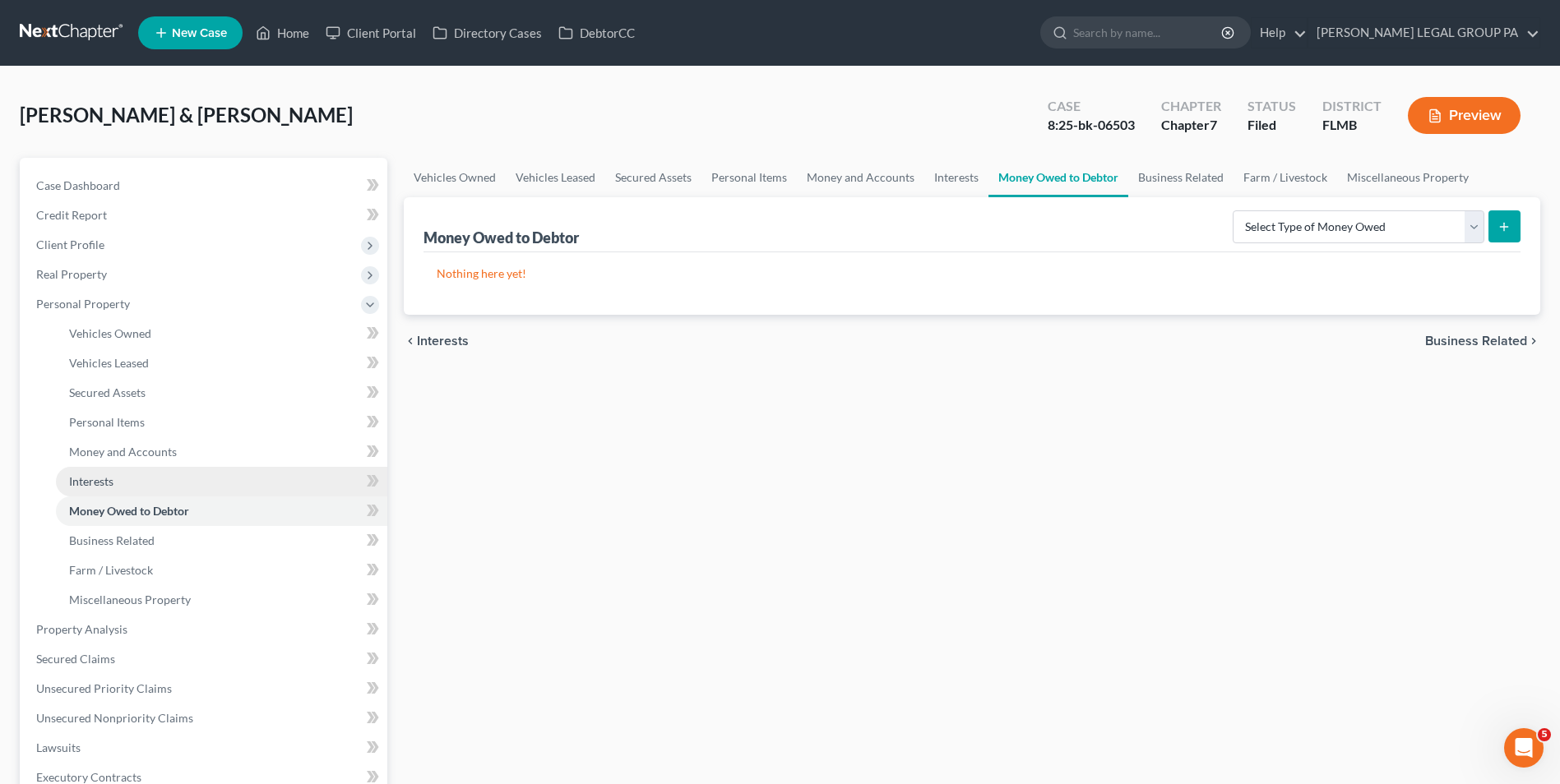
click at [155, 490] on link "Interests" at bounding box center [221, 482] width 332 height 30
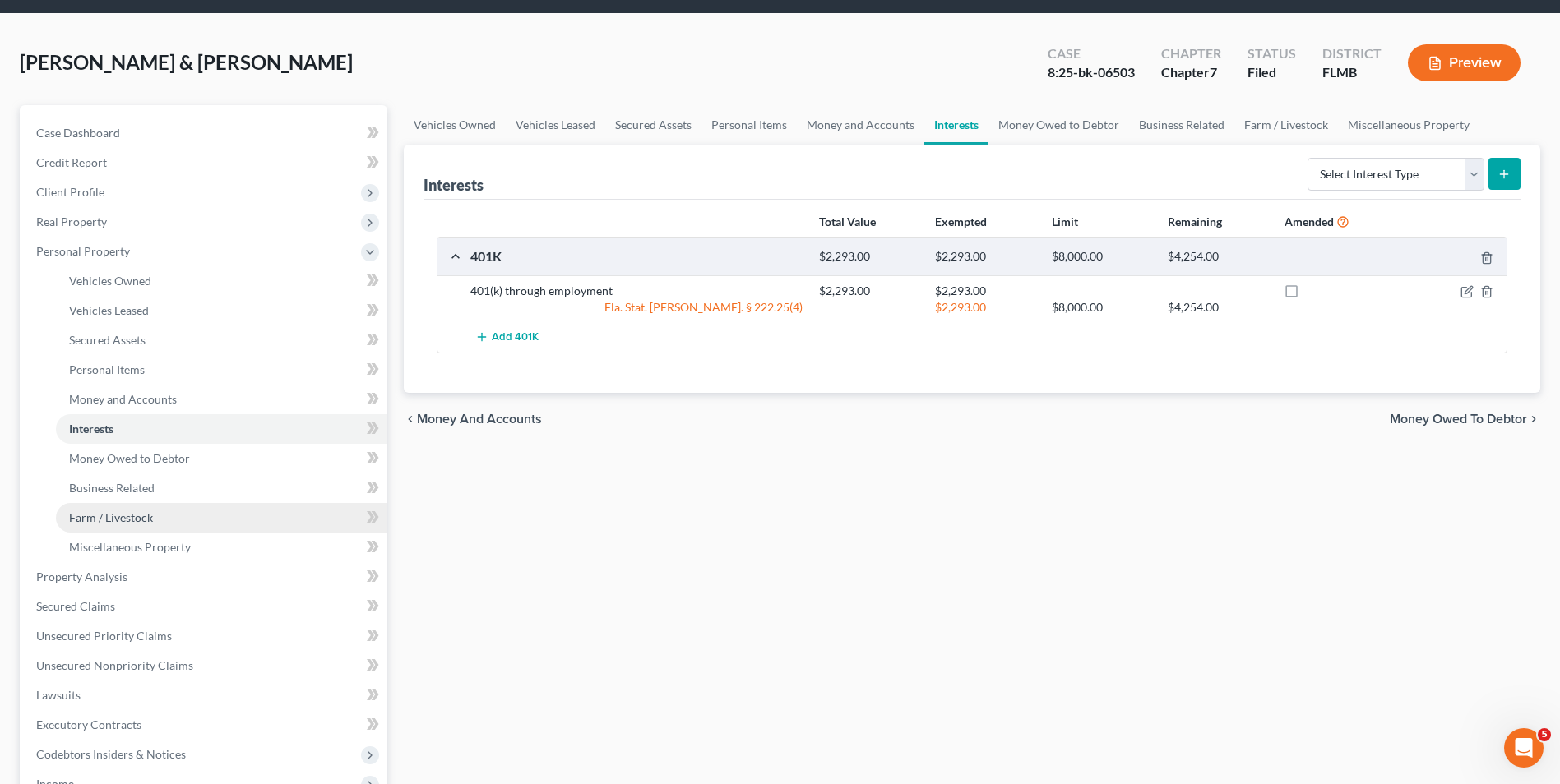
scroll to position [82, 0]
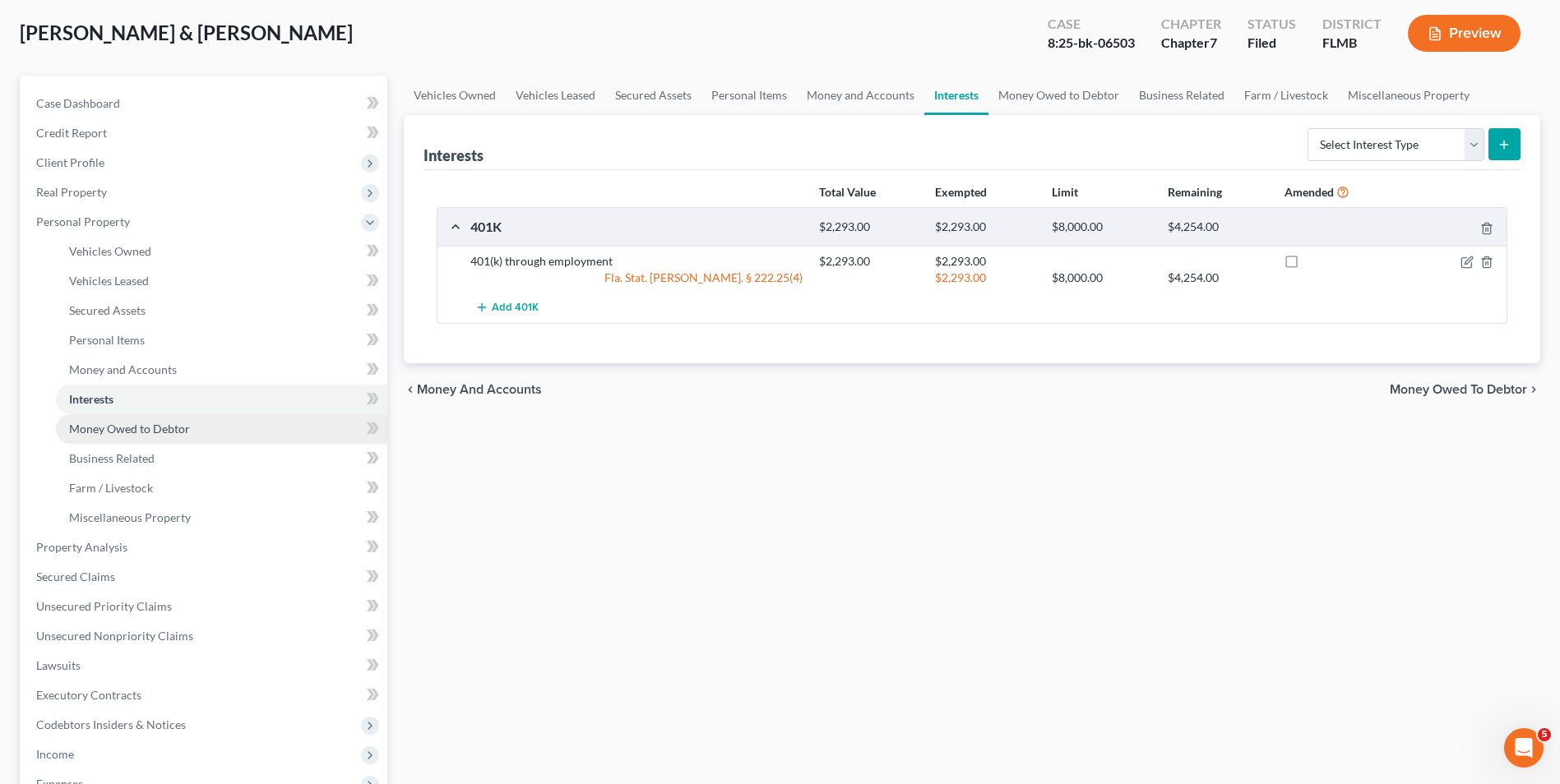
click at [164, 441] on link "Money Owed to Debtor" at bounding box center [221, 429] width 332 height 30
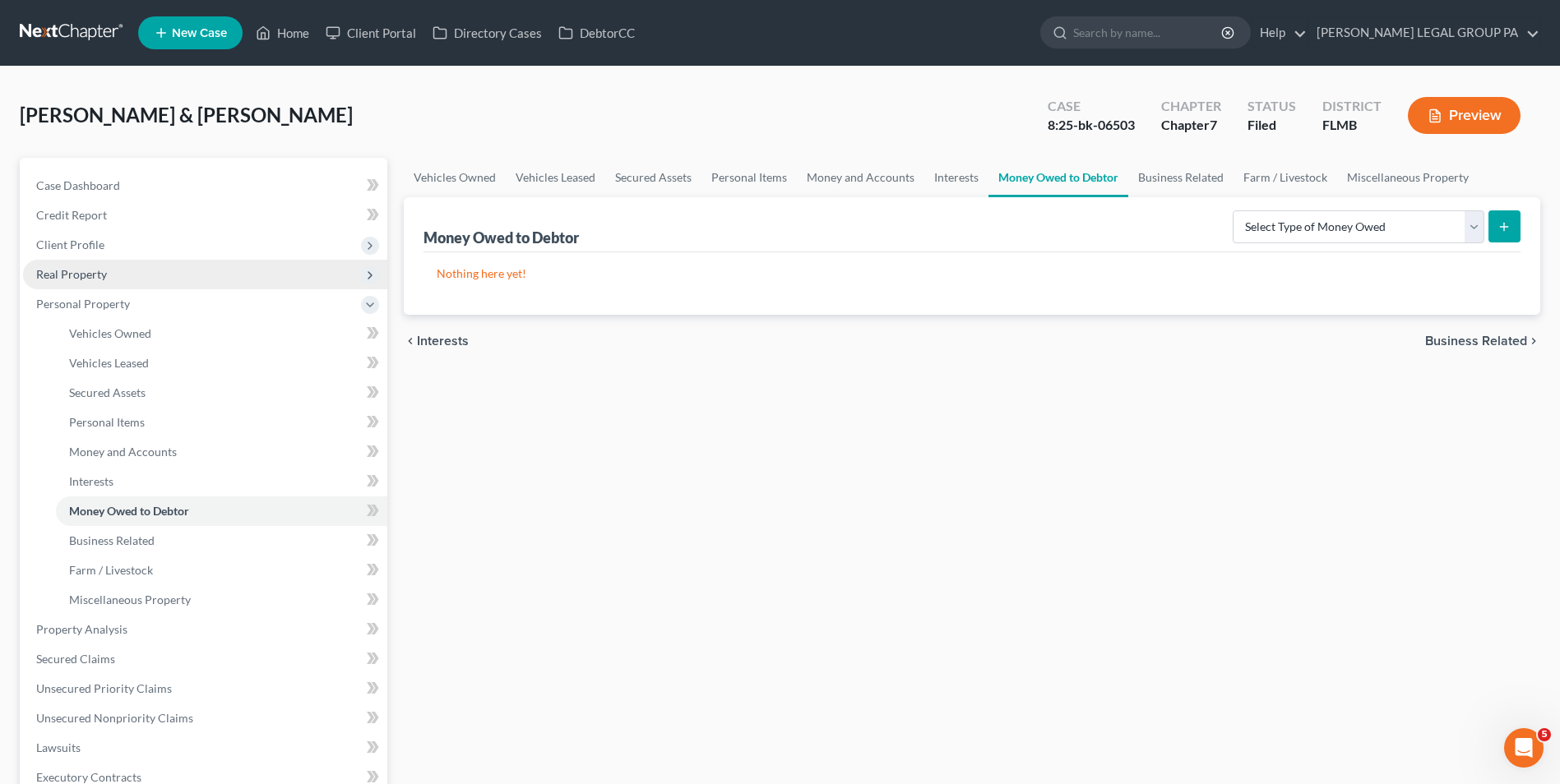
click at [147, 276] on span "Real Property" at bounding box center [205, 275] width 364 height 30
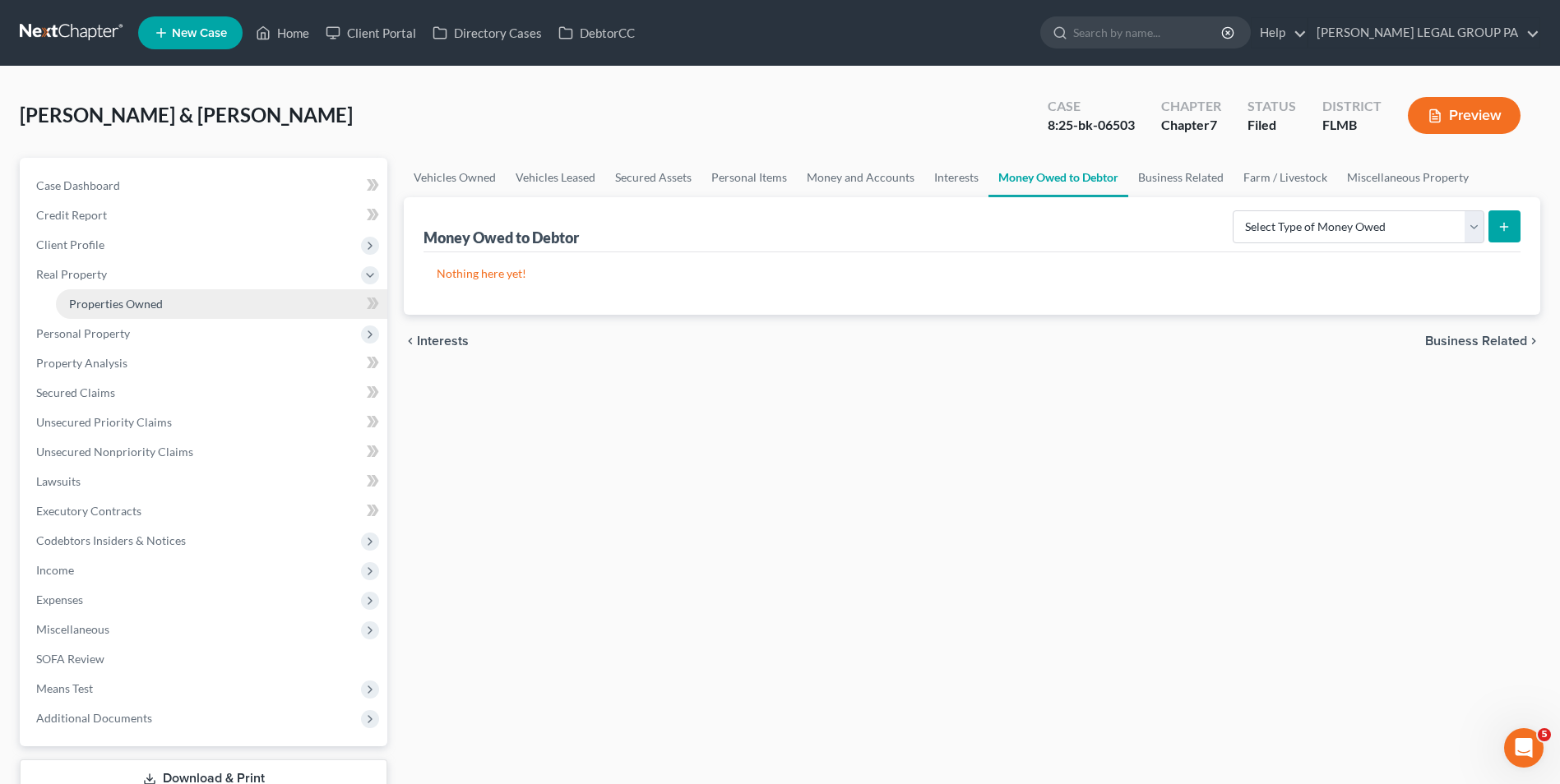
click at [175, 306] on link "Properties Owned" at bounding box center [221, 304] width 332 height 30
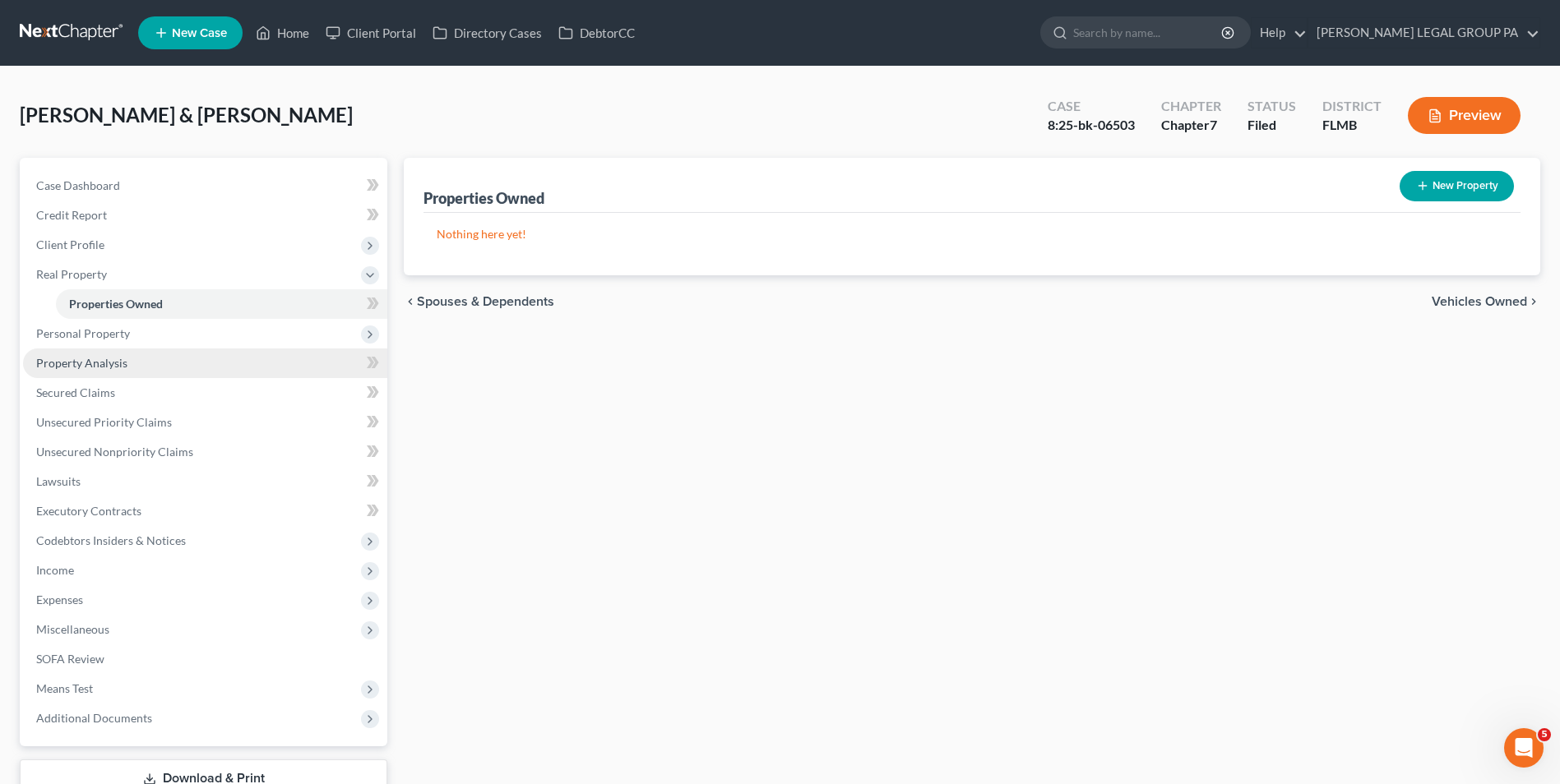
click at [121, 353] on link "Property Analysis" at bounding box center [205, 363] width 364 height 30
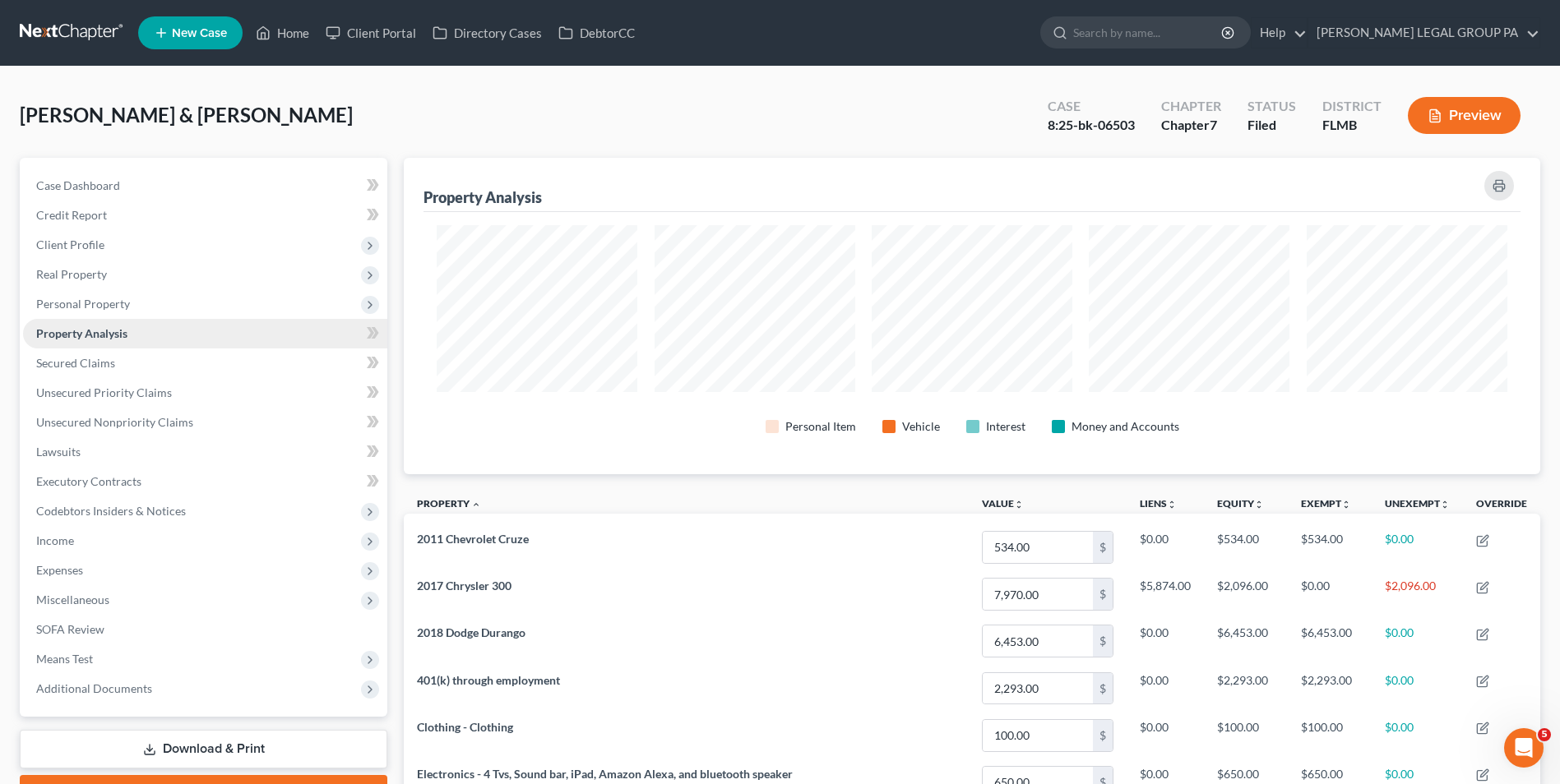
click at [116, 319] on link "Property Analysis" at bounding box center [205, 333] width 364 height 30
click at [116, 310] on span "Personal Property" at bounding box center [205, 304] width 364 height 30
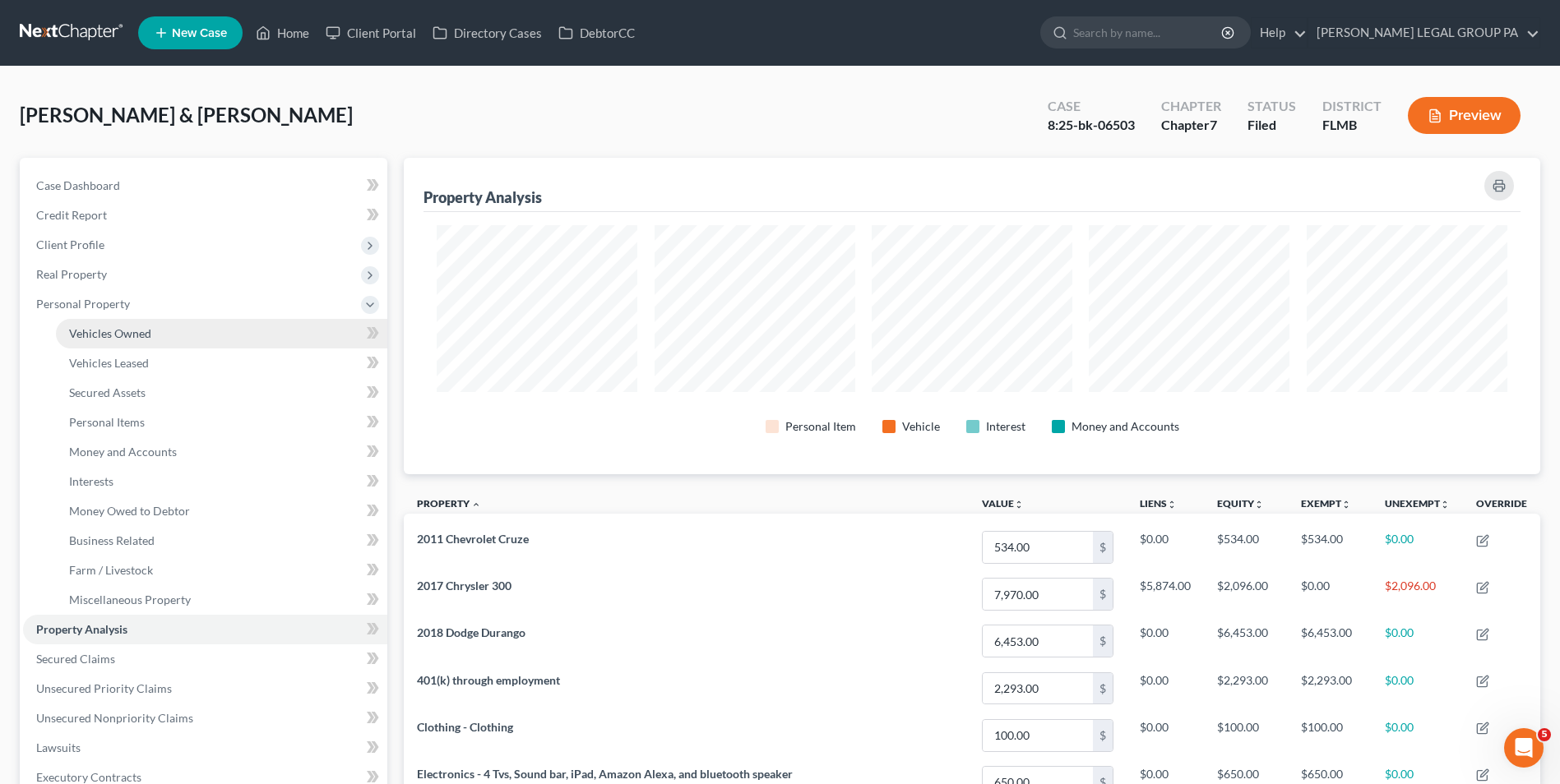
click at [121, 335] on span "Vehicles Owned" at bounding box center [110, 333] width 82 height 14
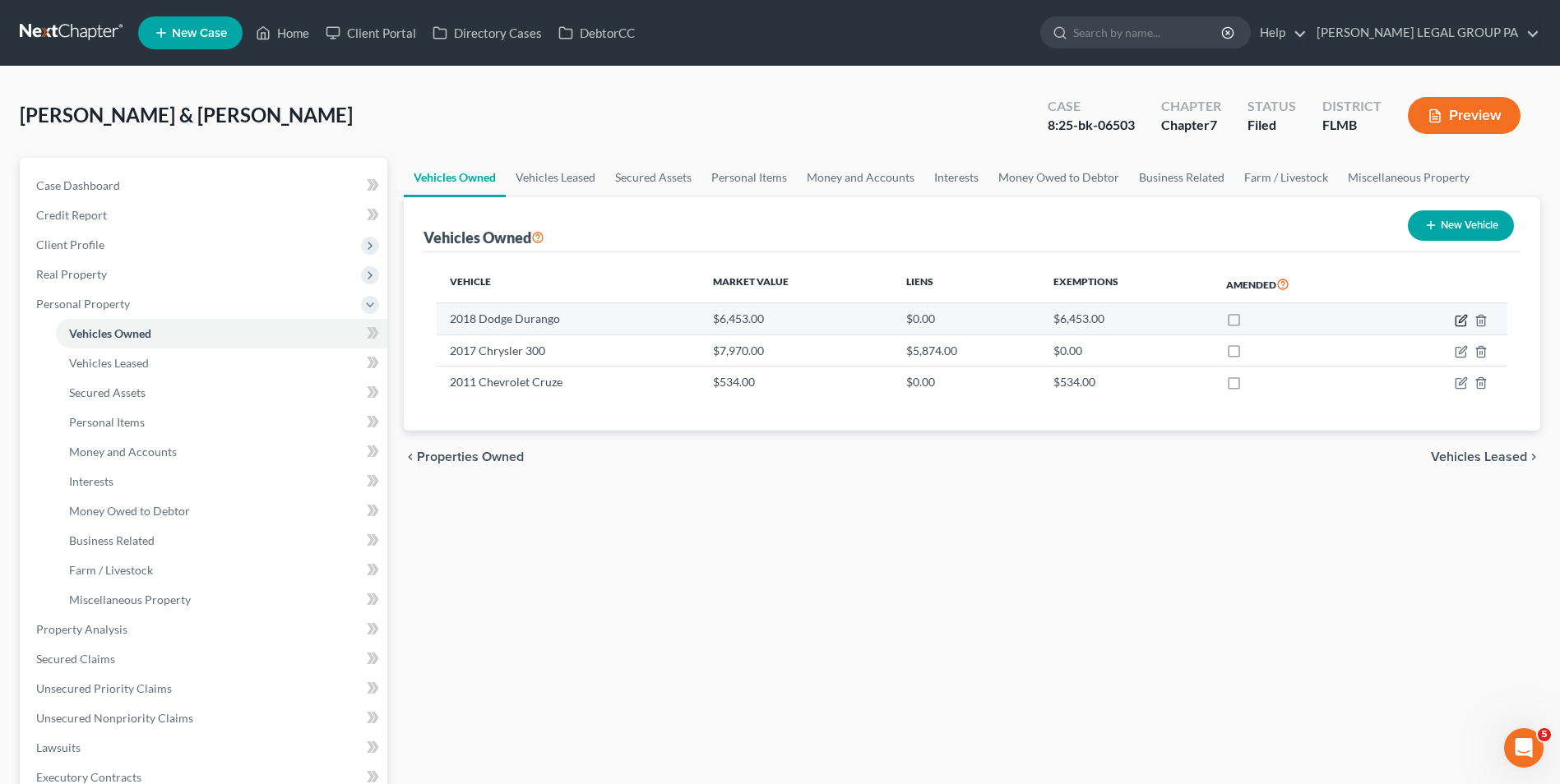
click at [1459, 320] on icon "button" at bounding box center [1461, 320] width 13 height 13
select select "0"
select select "8"
select select "3"
select select "1"
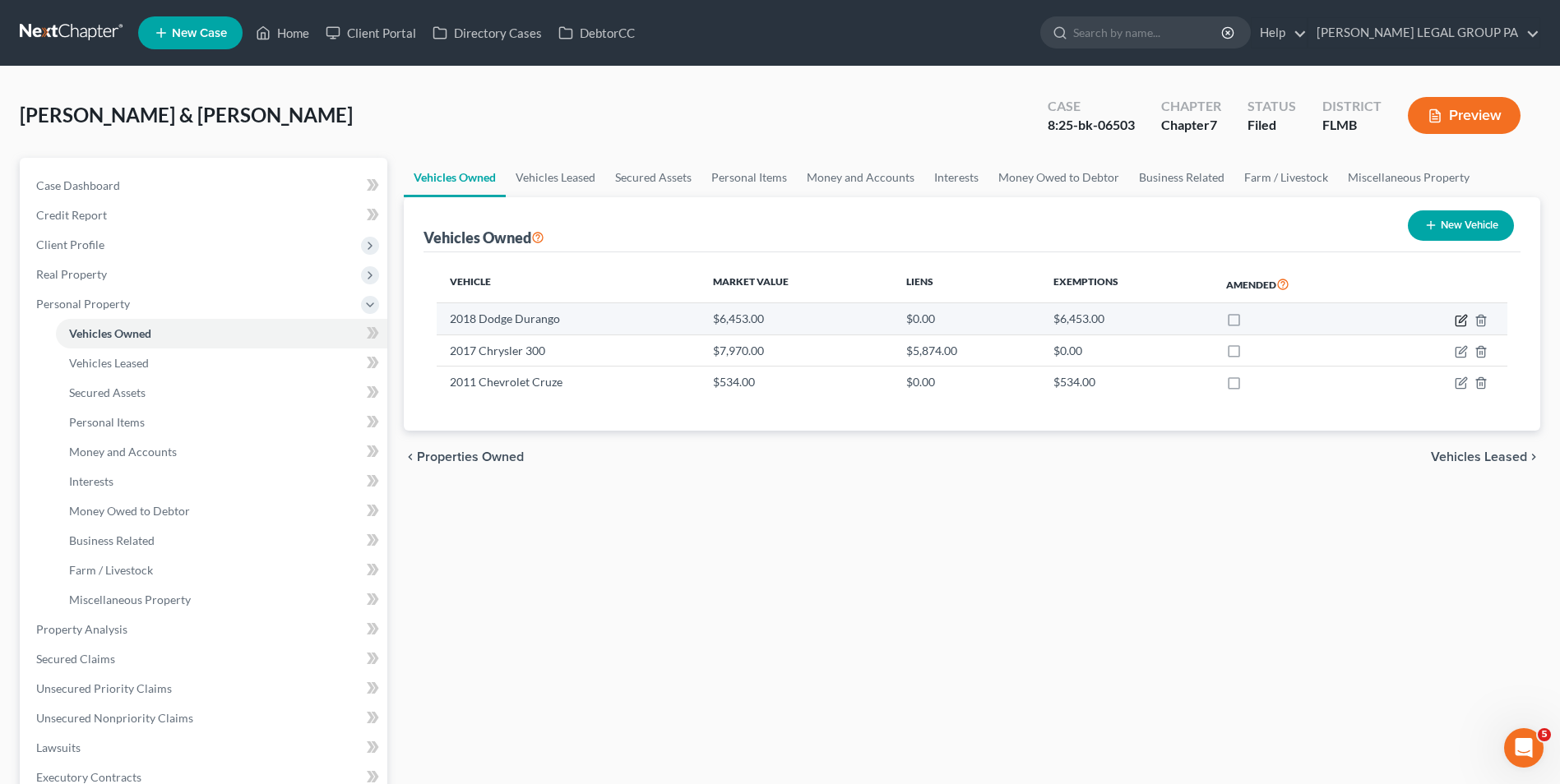
select select "1"
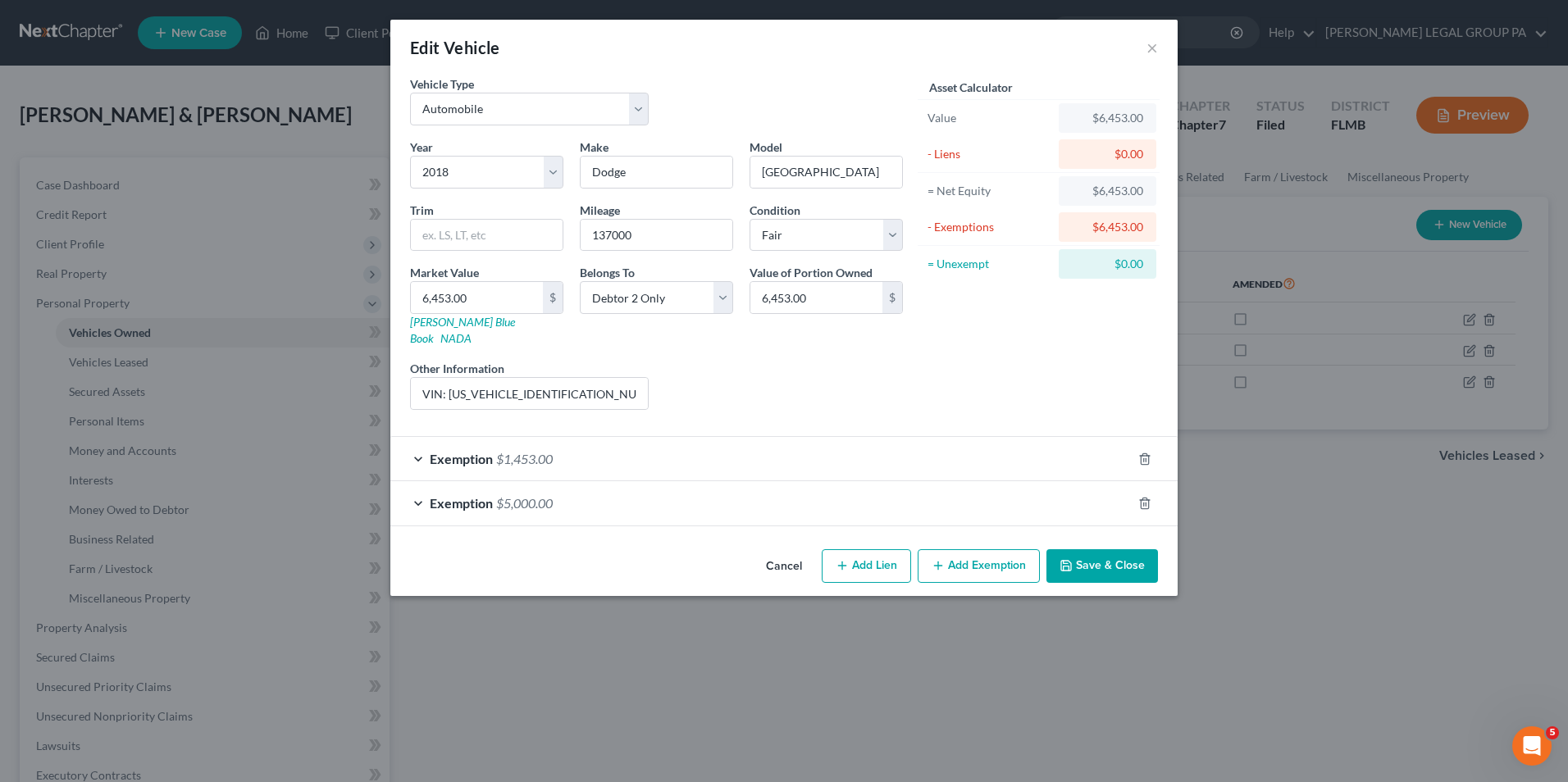
checkbox input "true"
click at [813, 493] on div "Exemption $5,000.00" at bounding box center [761, 502] width 741 height 44
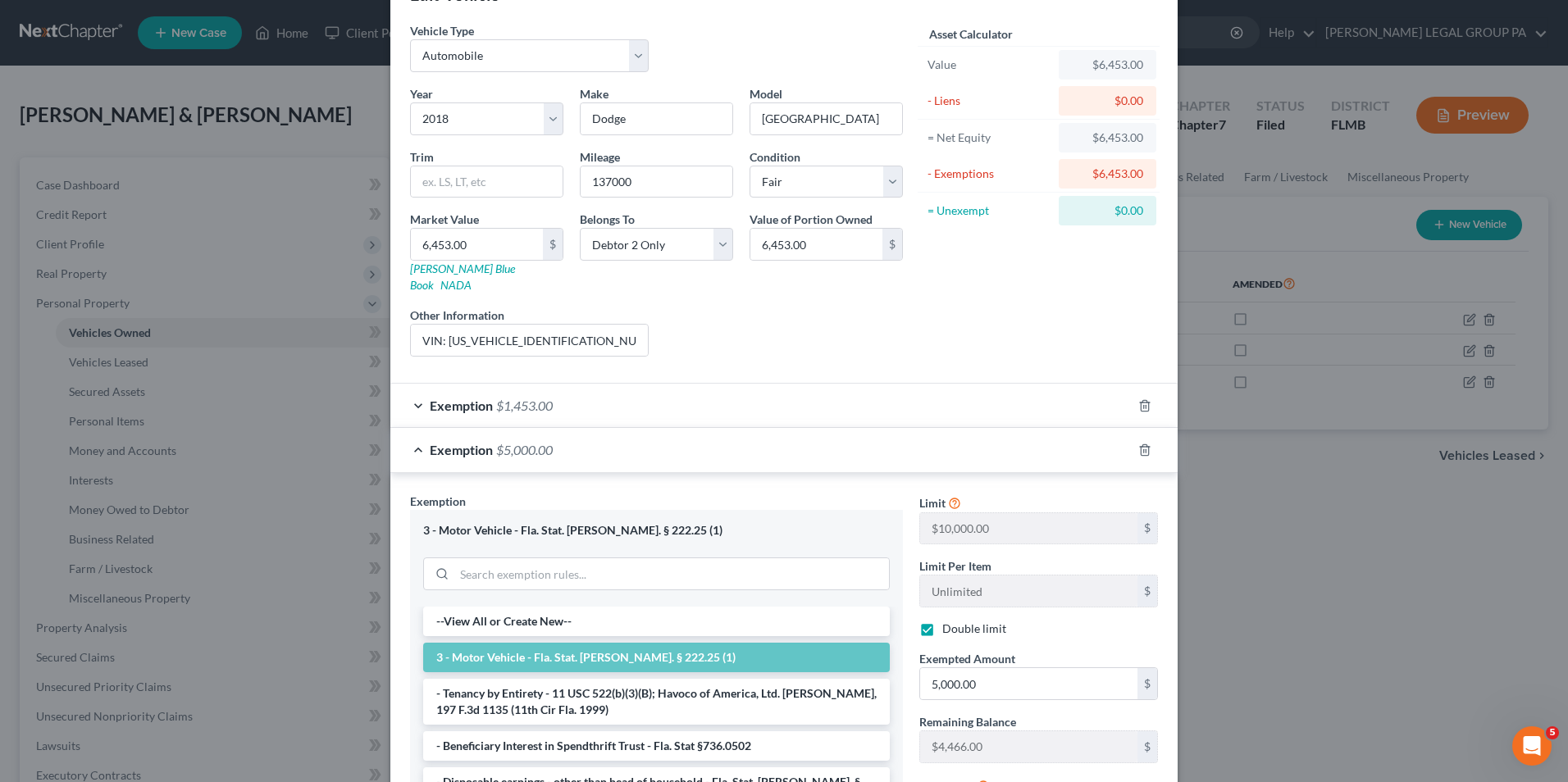
scroll to position [82, 0]
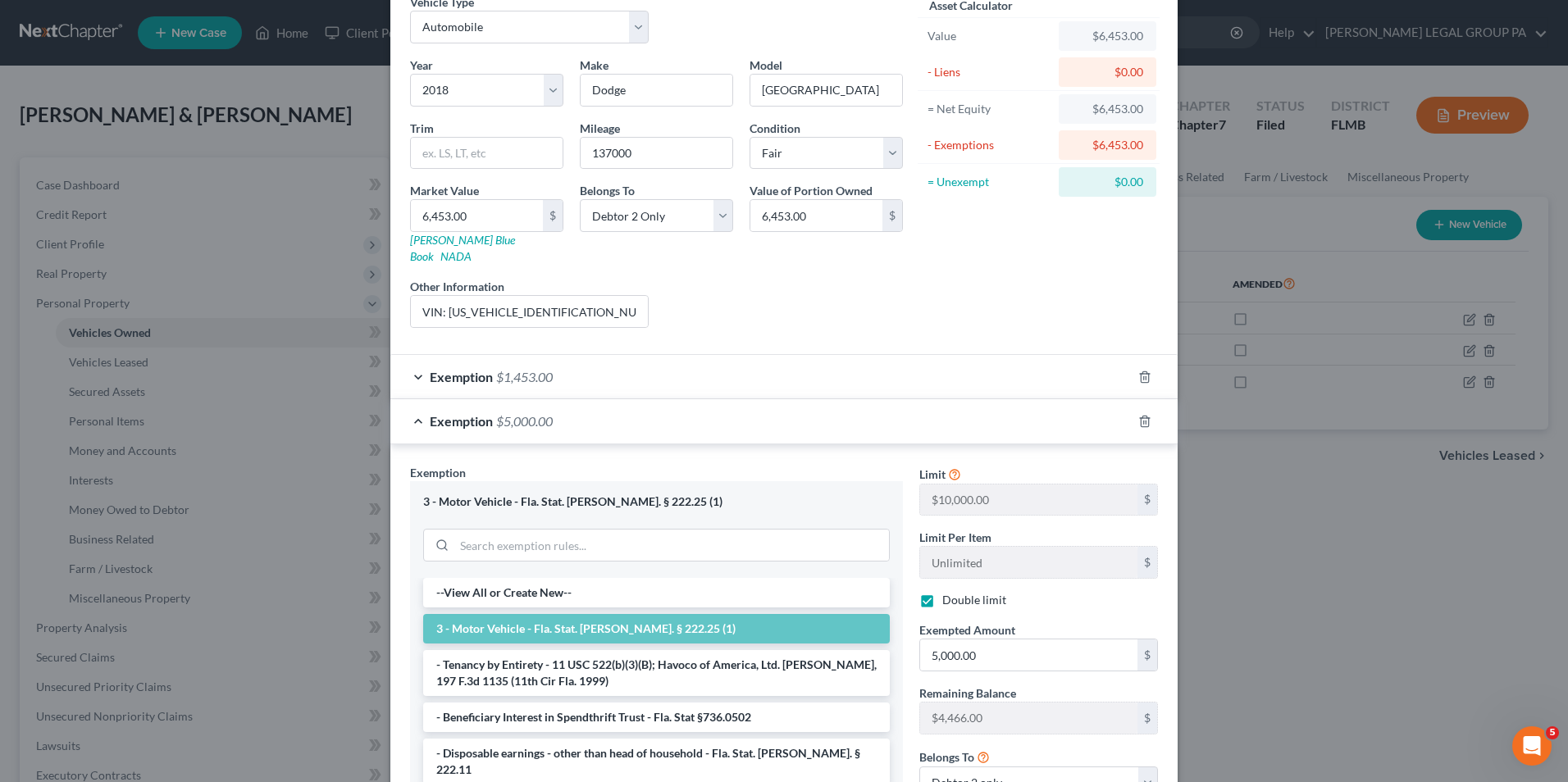
click at [723, 363] on div "Exemption $1,453.00" at bounding box center [761, 376] width 741 height 44
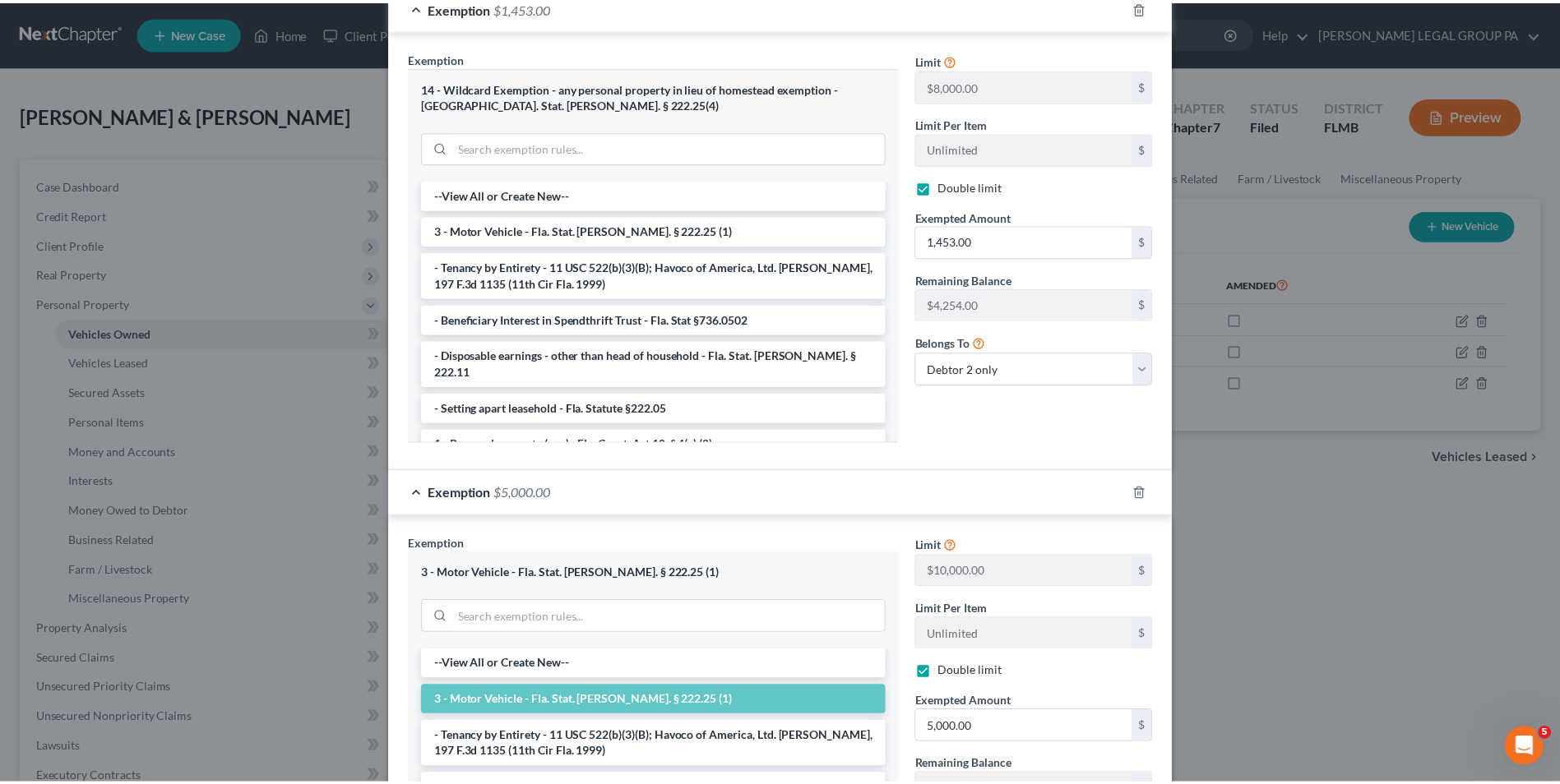
scroll to position [683, 0]
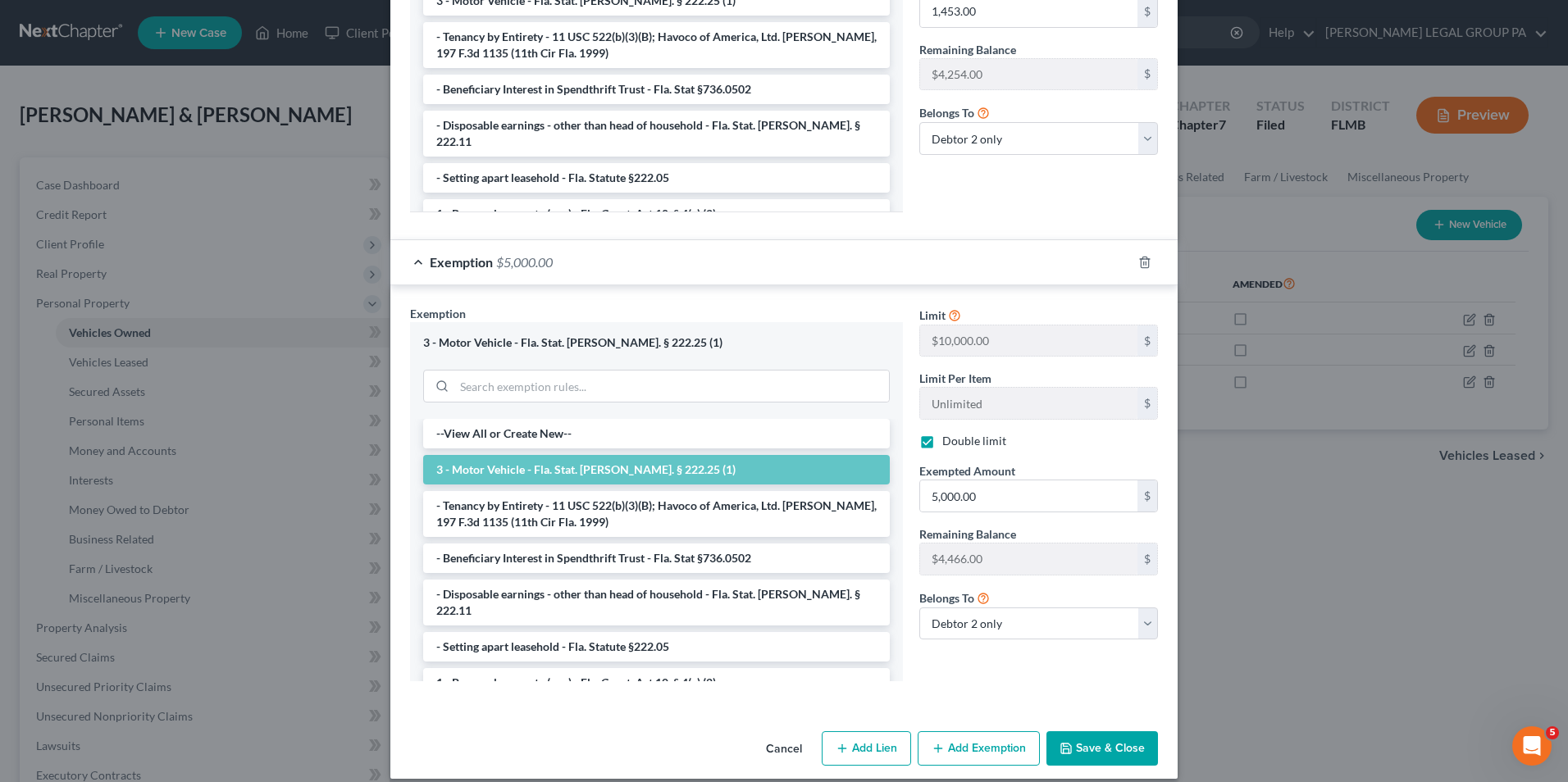
click at [1111, 743] on button "Save & Close" at bounding box center [1102, 748] width 111 height 34
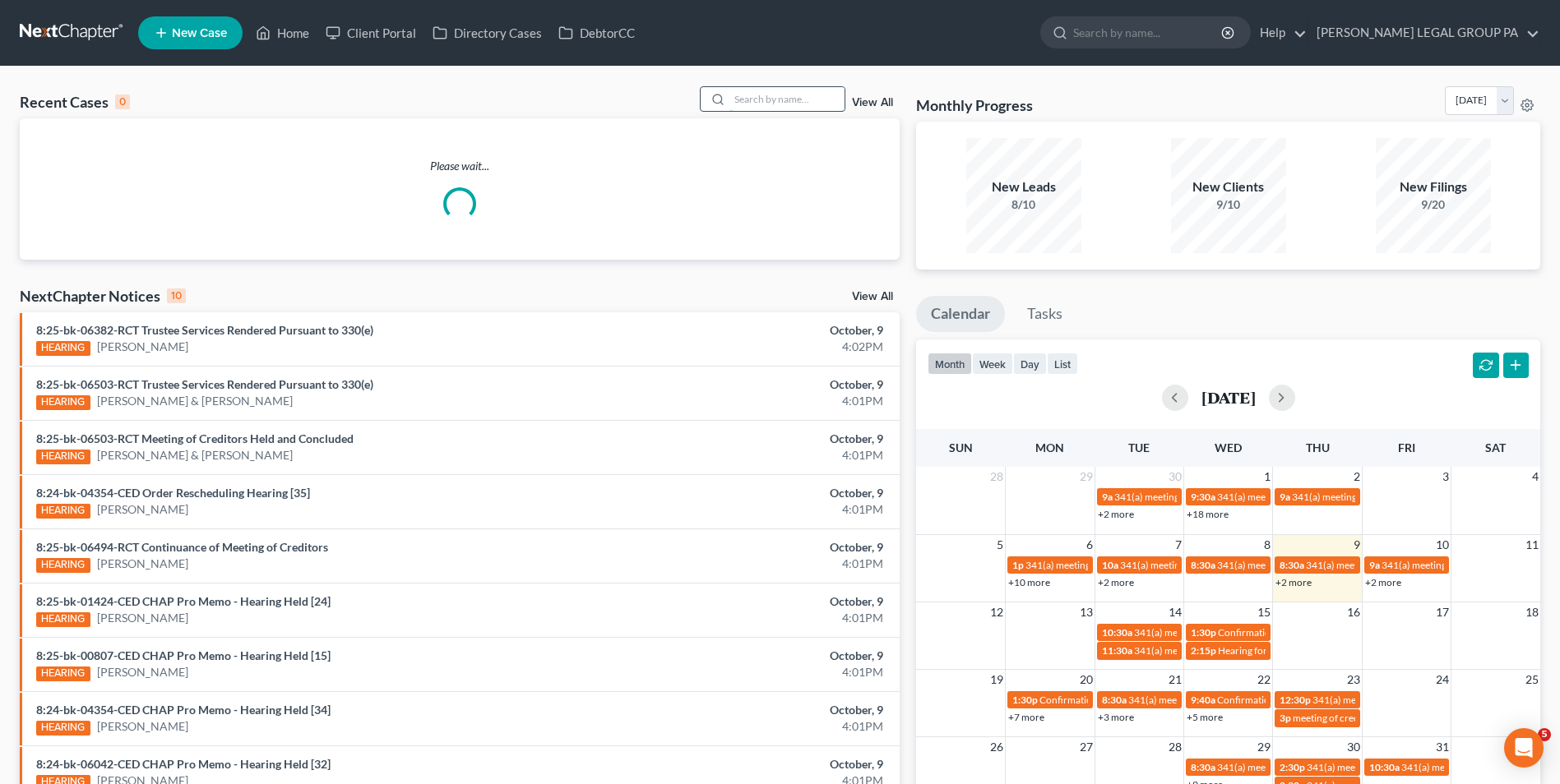
click at [782, 100] on input "search" at bounding box center [787, 99] width 115 height 24
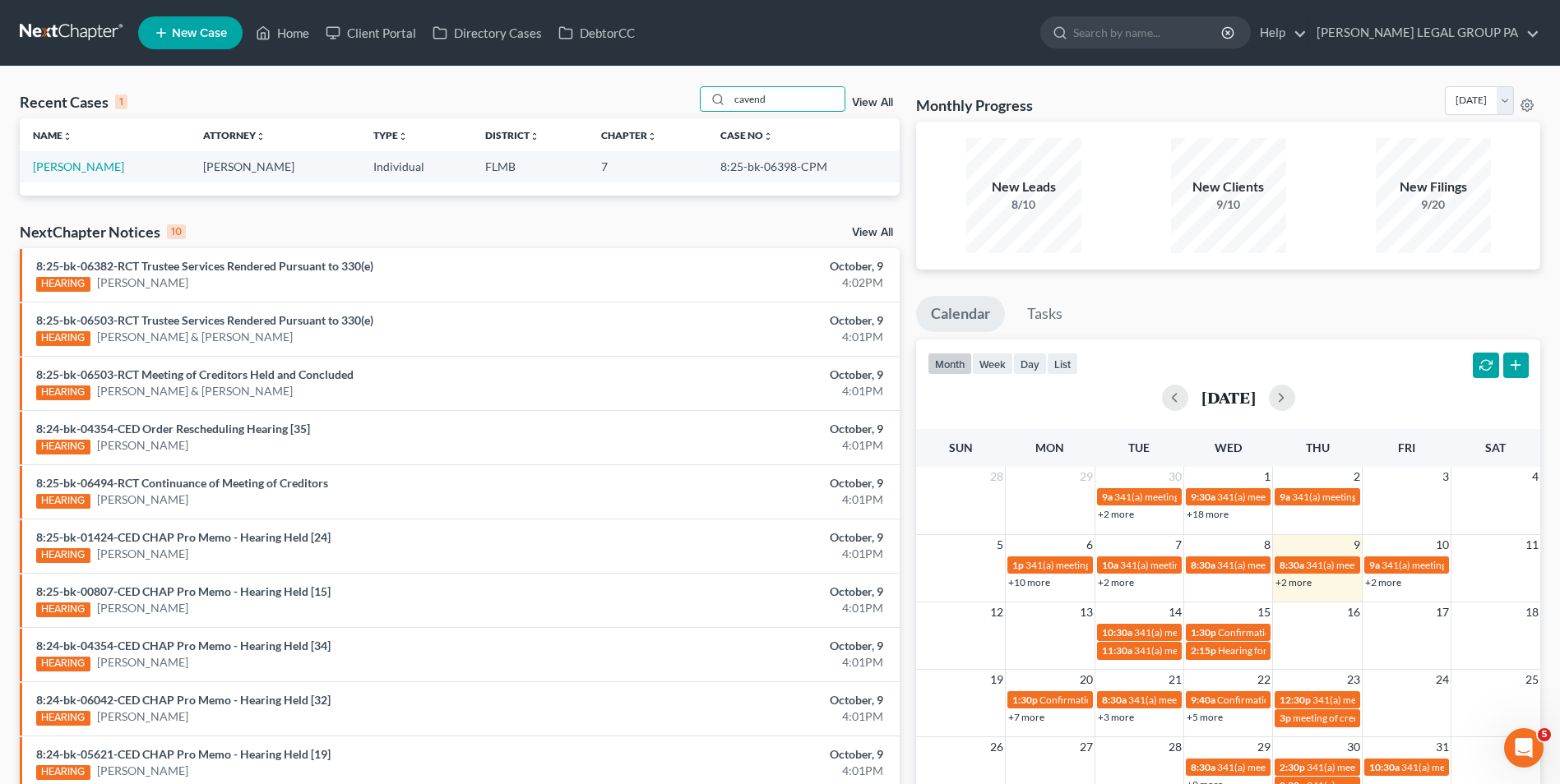
type input "cavend"
